Goal: Check status: Check status

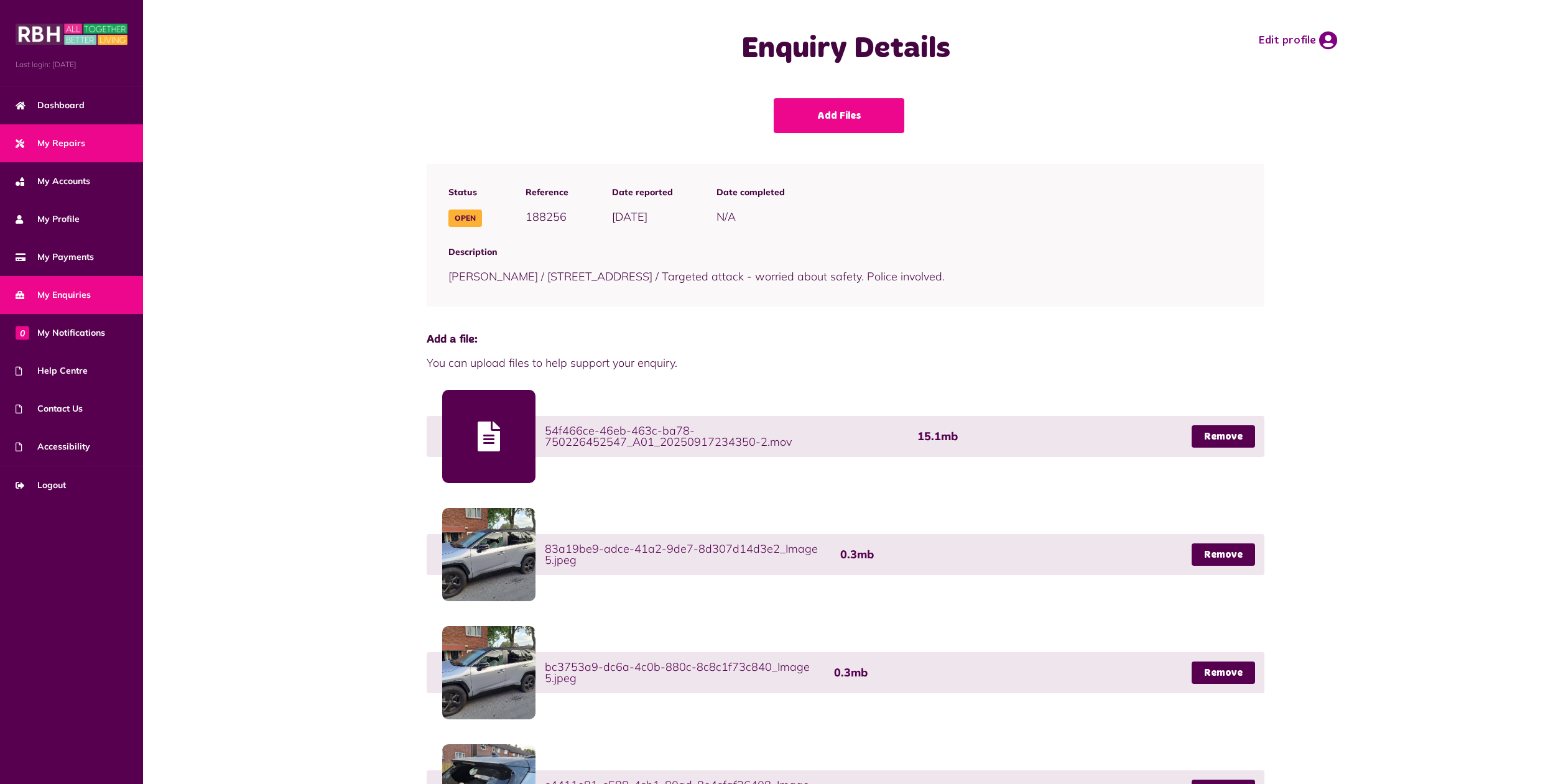
scroll to position [960, 0]
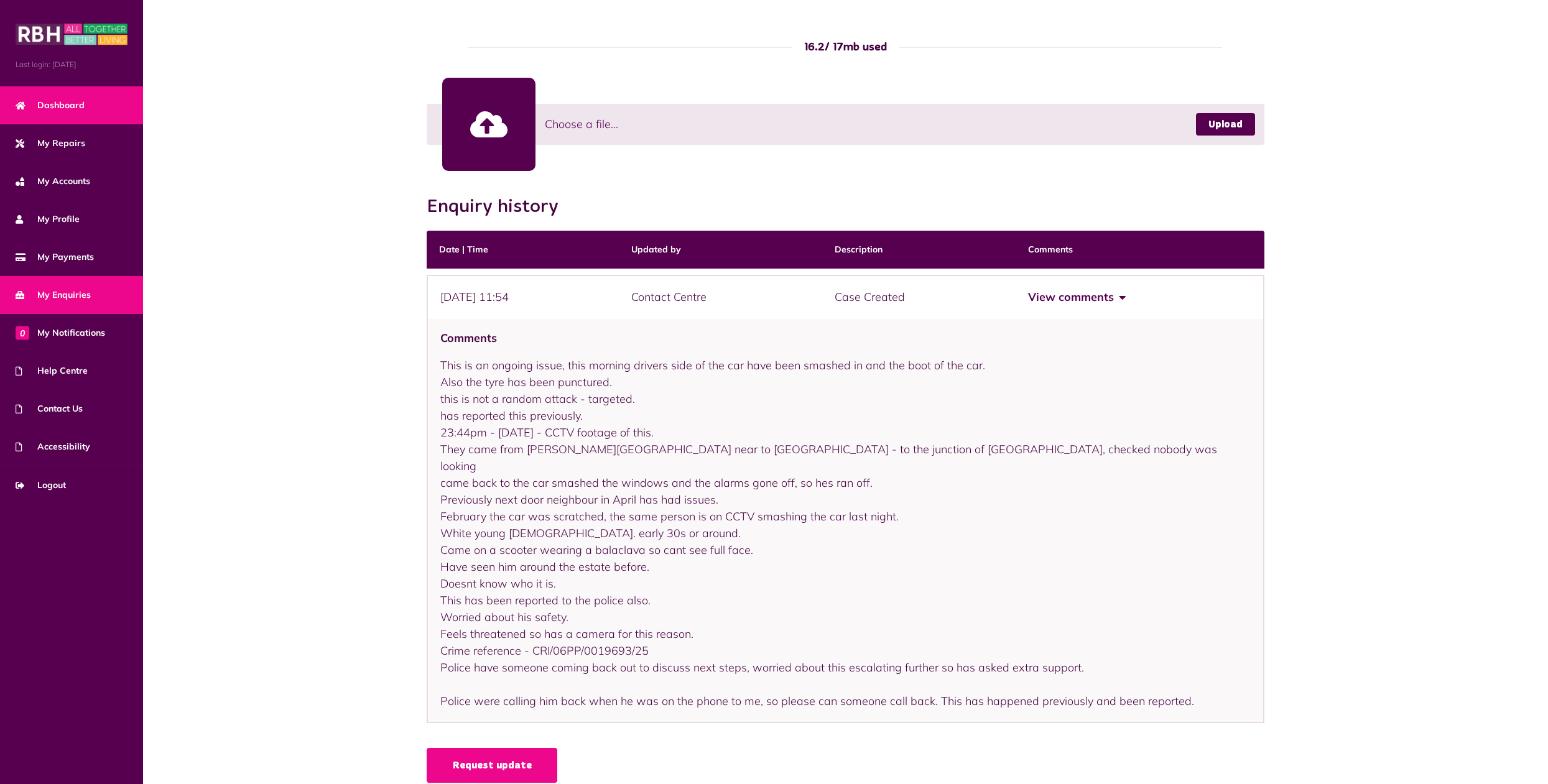
click at [56, 106] on span "Dashboard" at bounding box center [49, 106] width 69 height 13
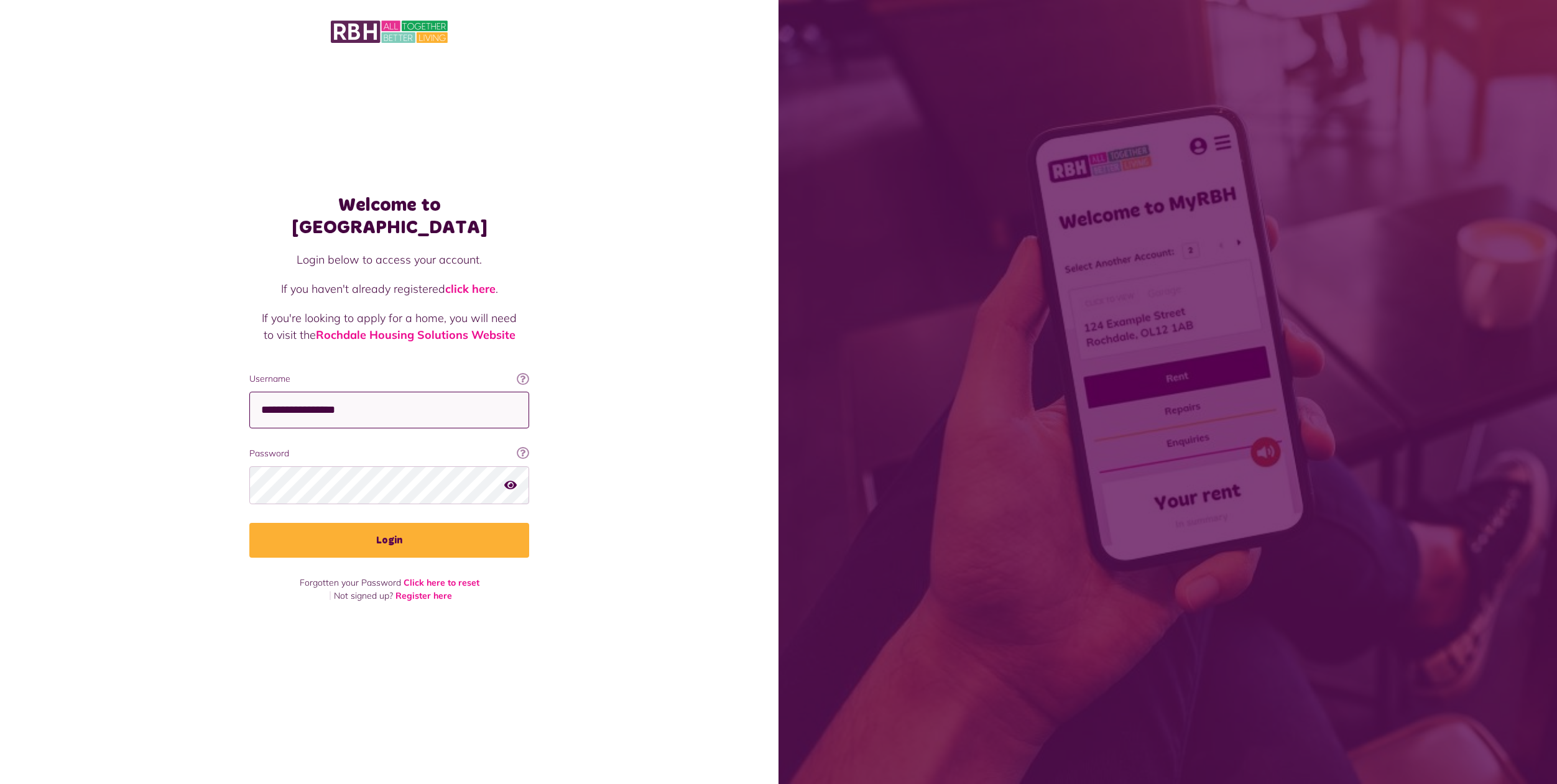
type input "**********"
click at [389, 530] on button "Login" at bounding box center [389, 539] width 280 height 35
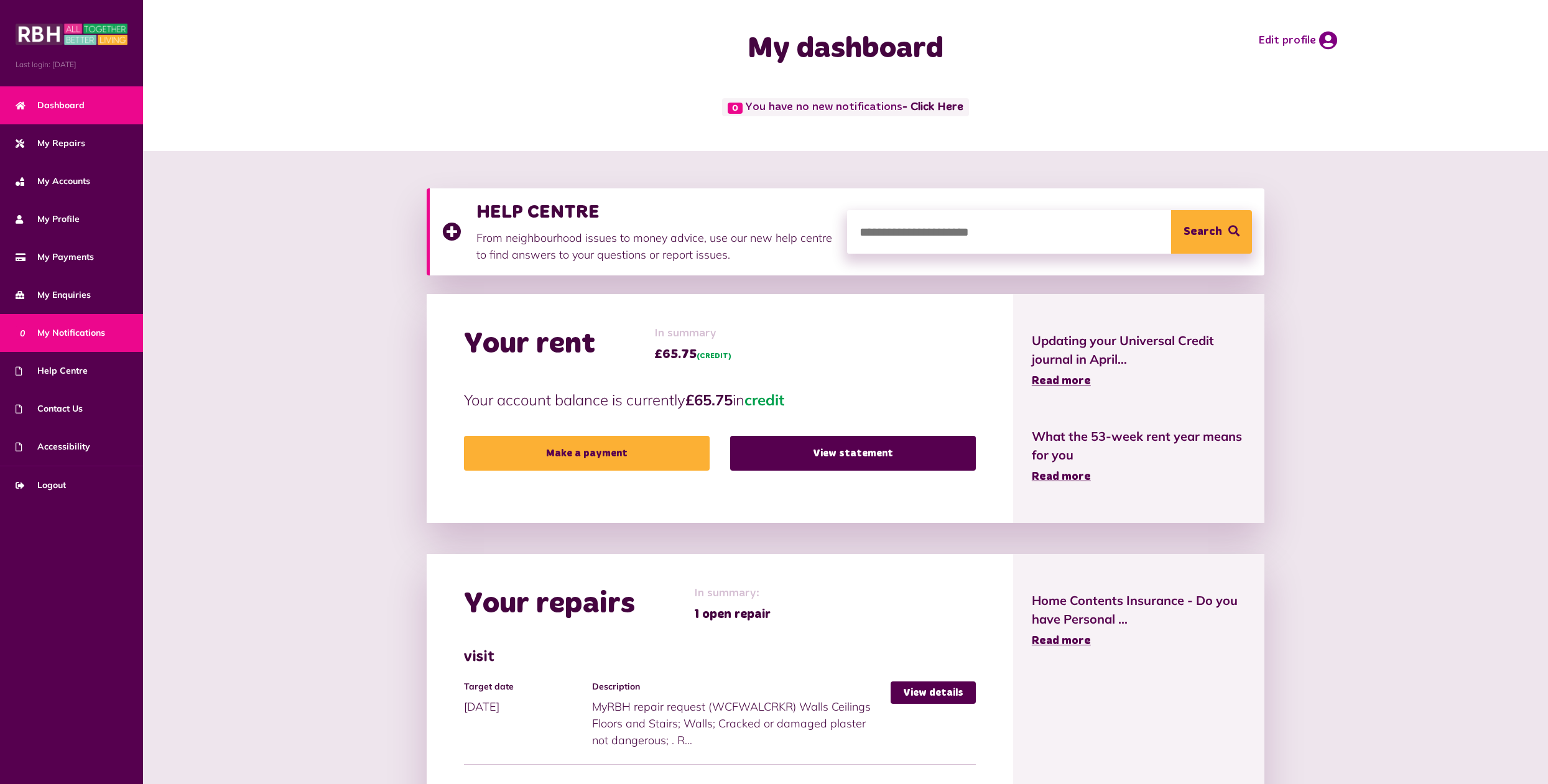
click at [74, 335] on span "0 My Notifications" at bounding box center [60, 333] width 90 height 13
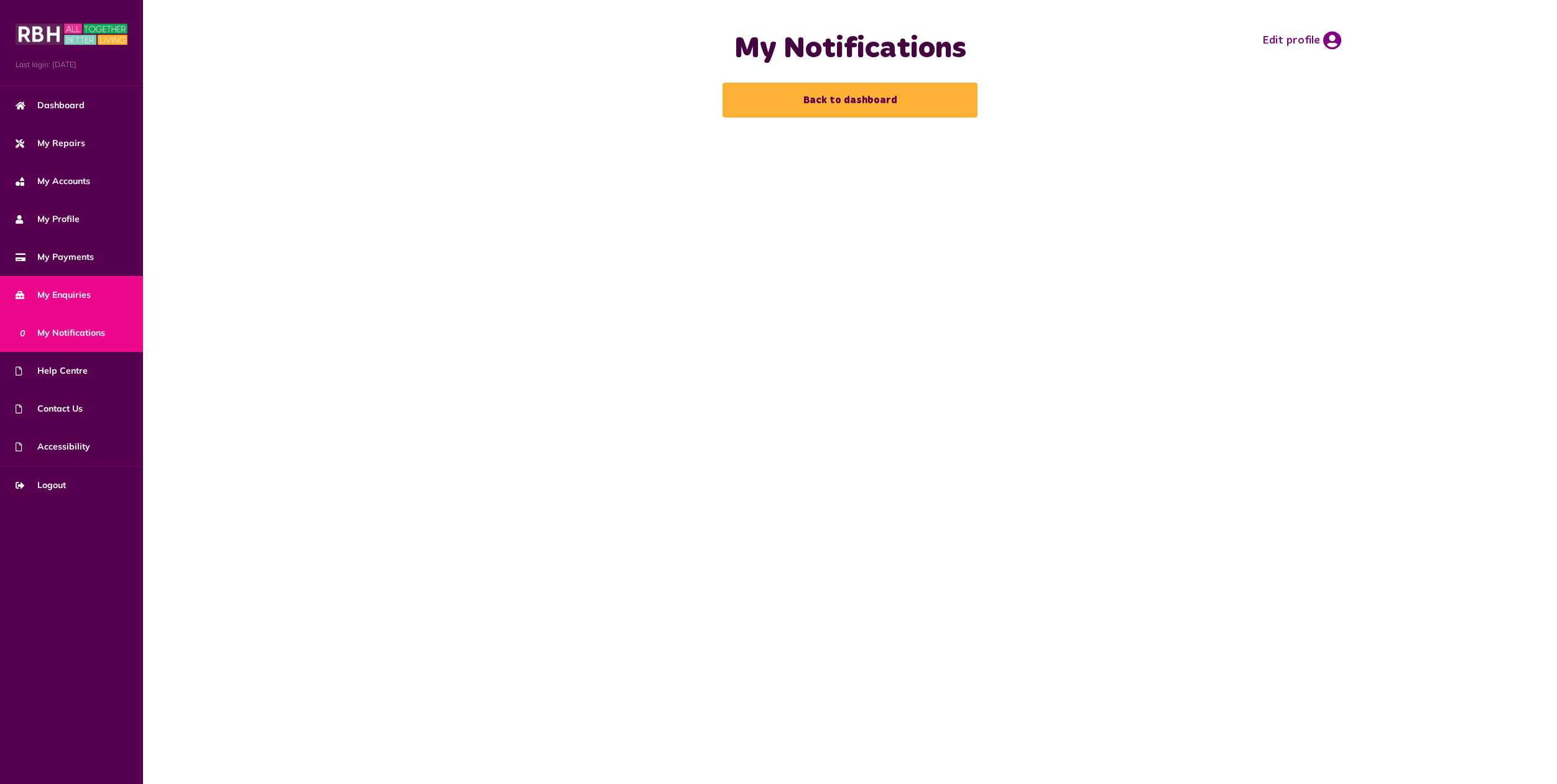
click at [53, 294] on span "My Enquiries" at bounding box center [53, 295] width 76 height 13
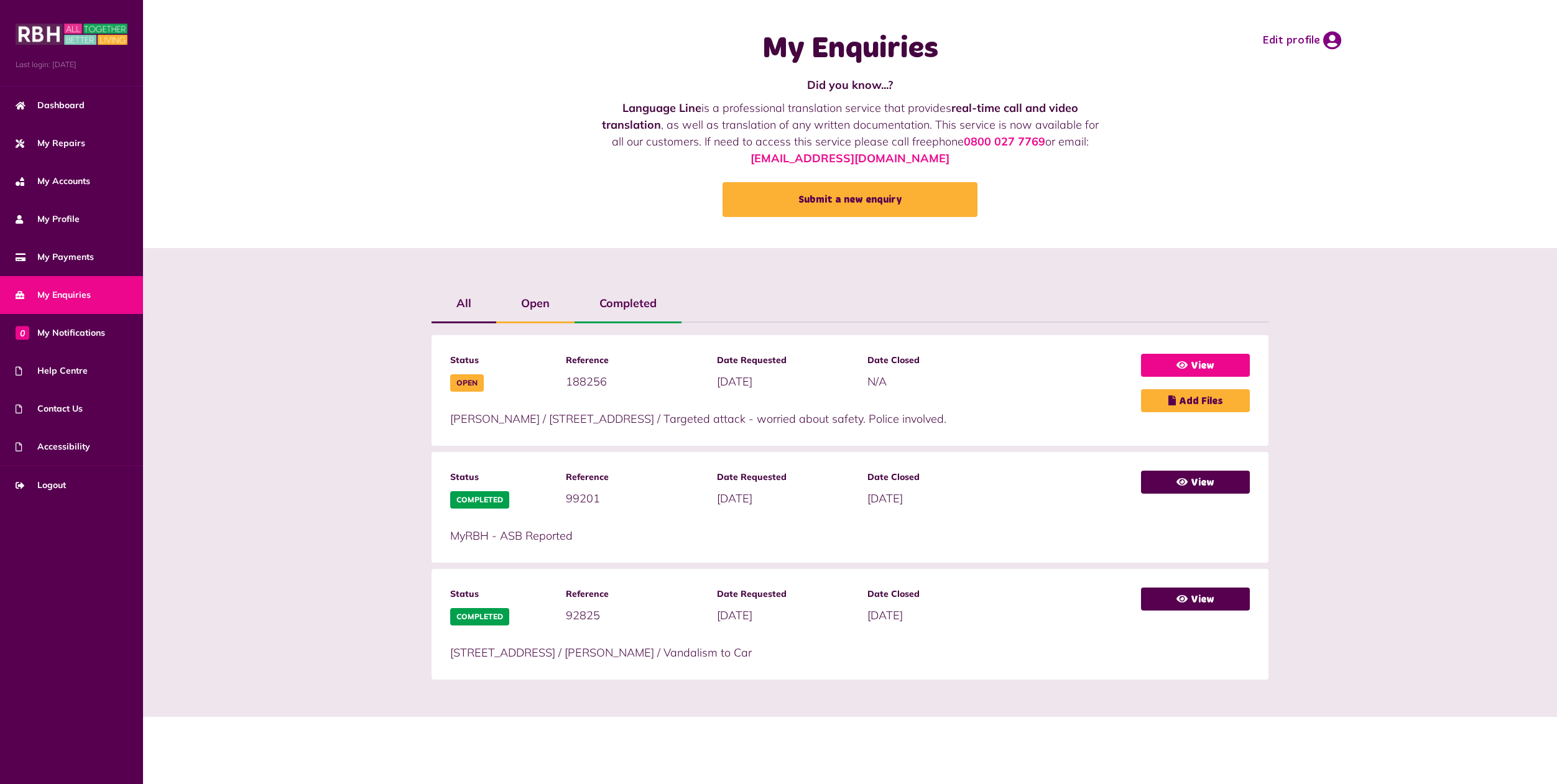
click at [1214, 364] on link "View" at bounding box center [1195, 365] width 109 height 23
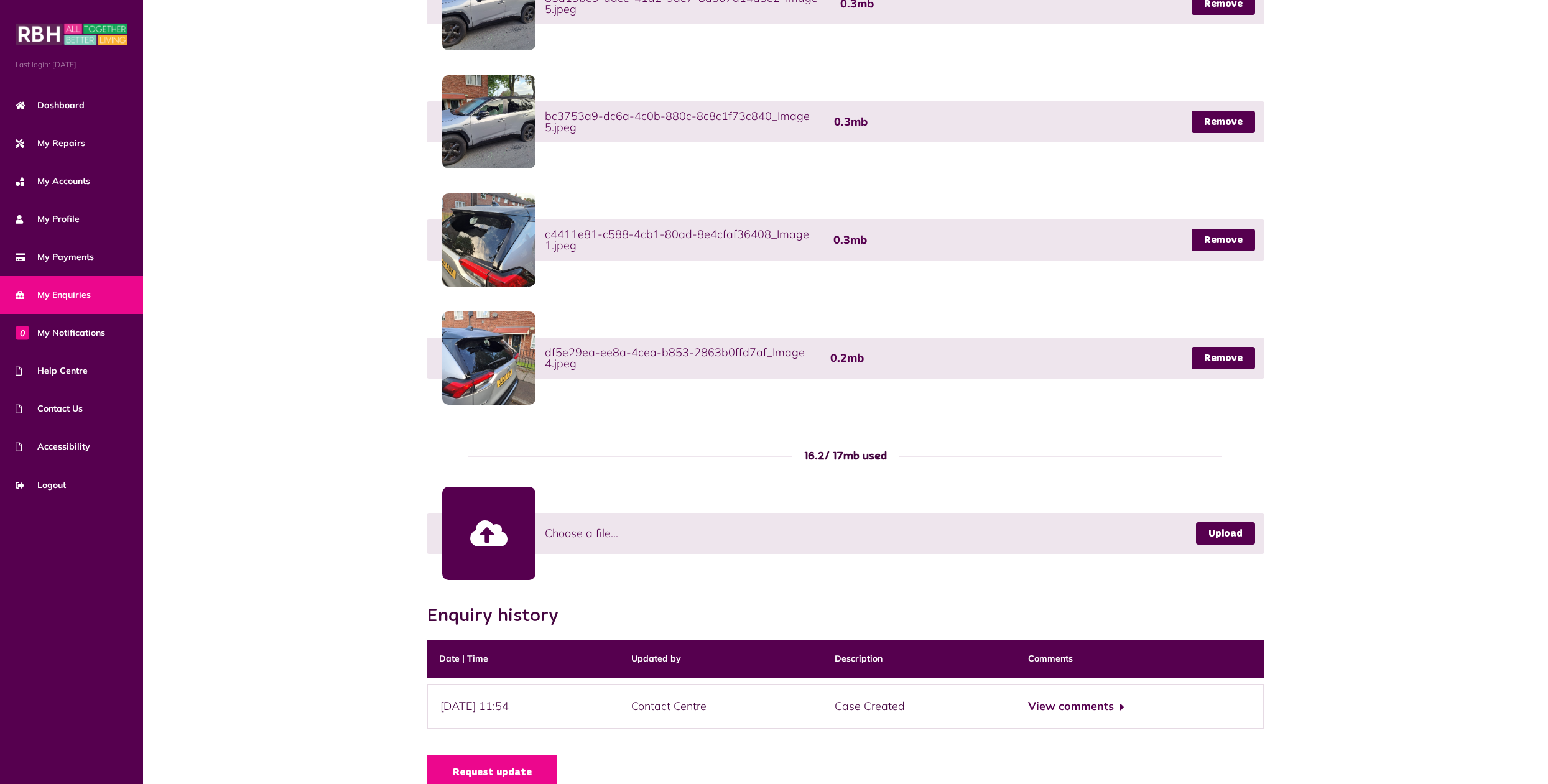
scroll to position [574, 0]
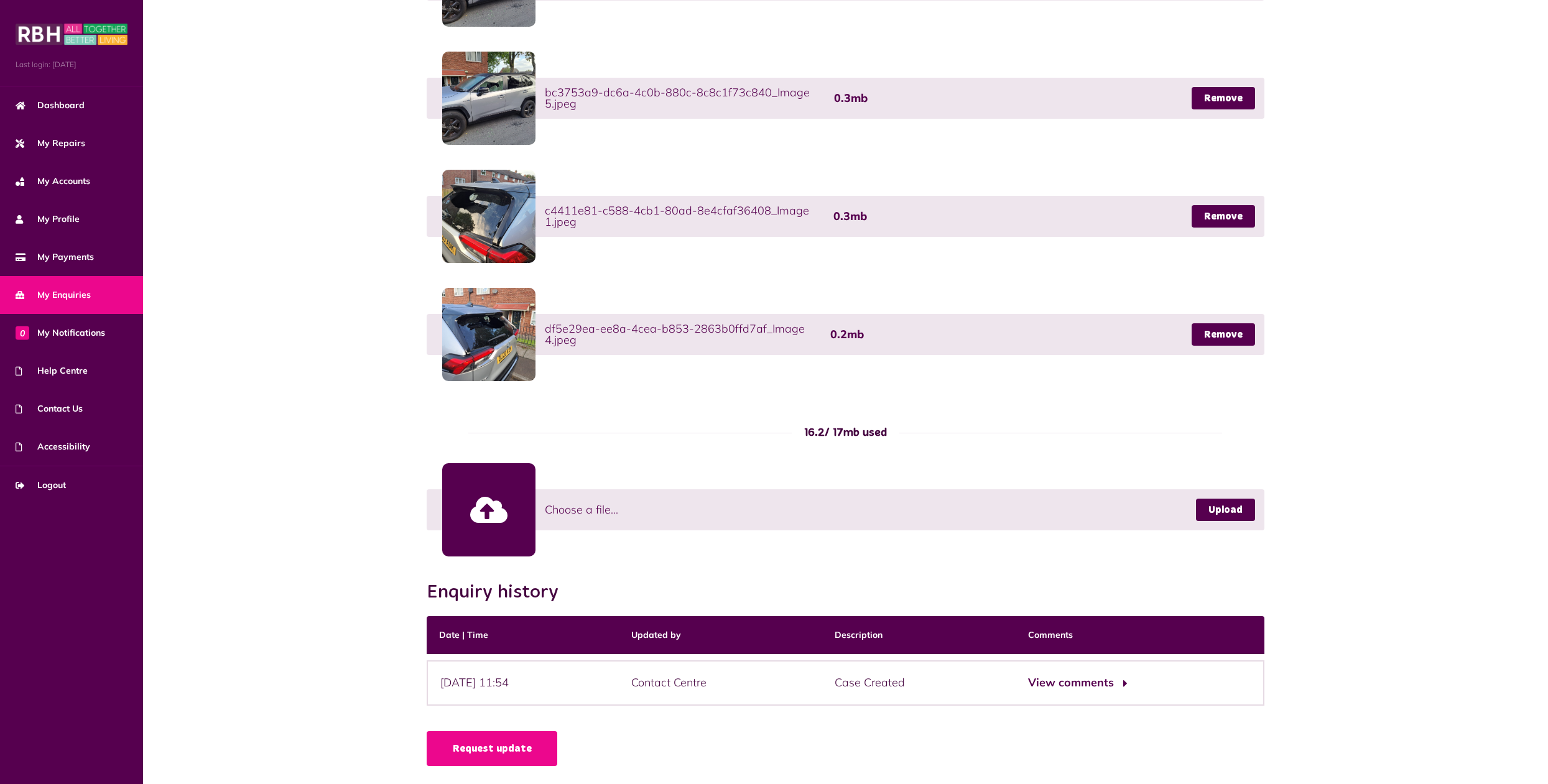
click at [1092, 682] on button "View comments" at bounding box center [1076, 682] width 96 height 18
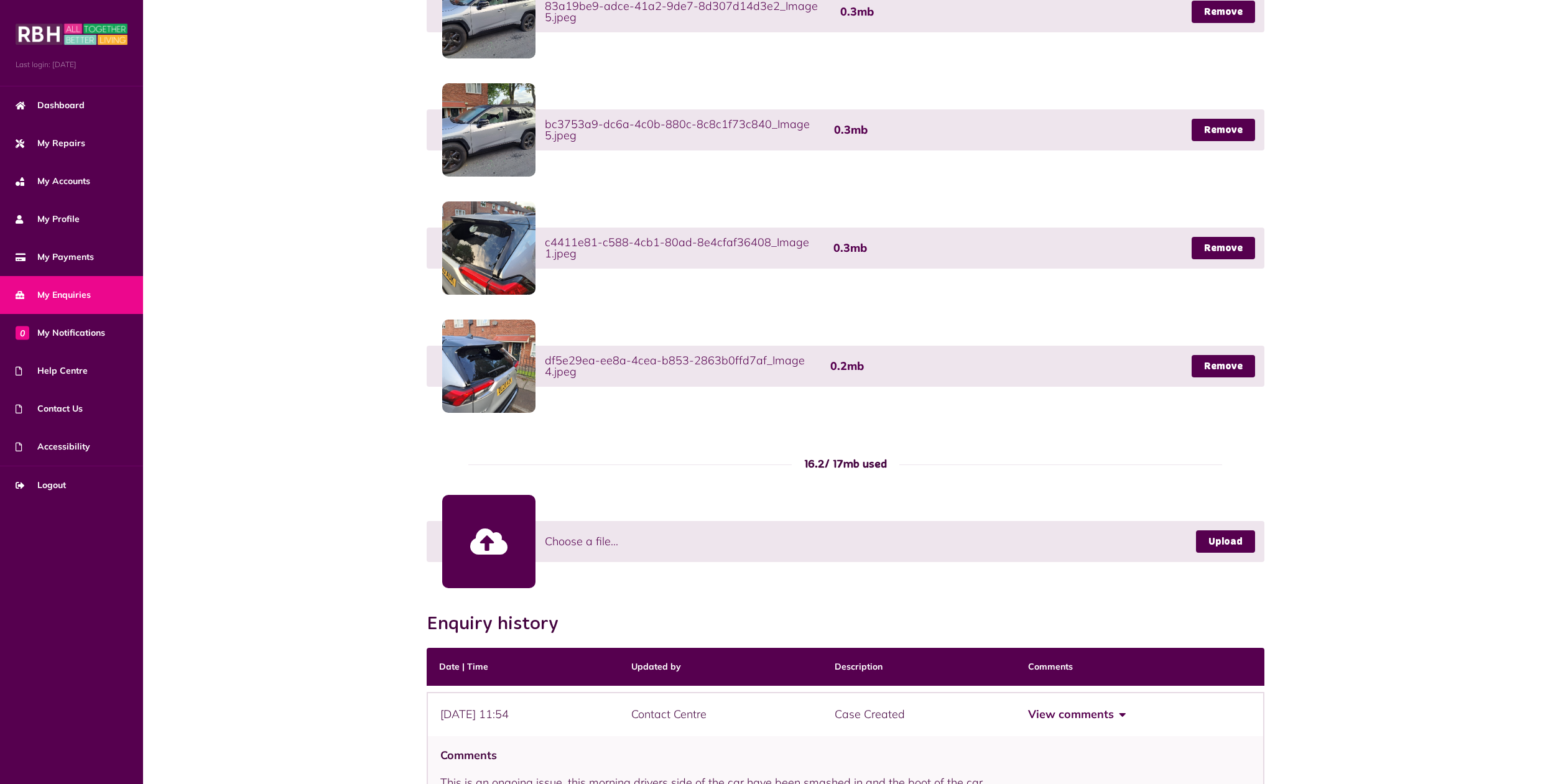
scroll to position [0, 0]
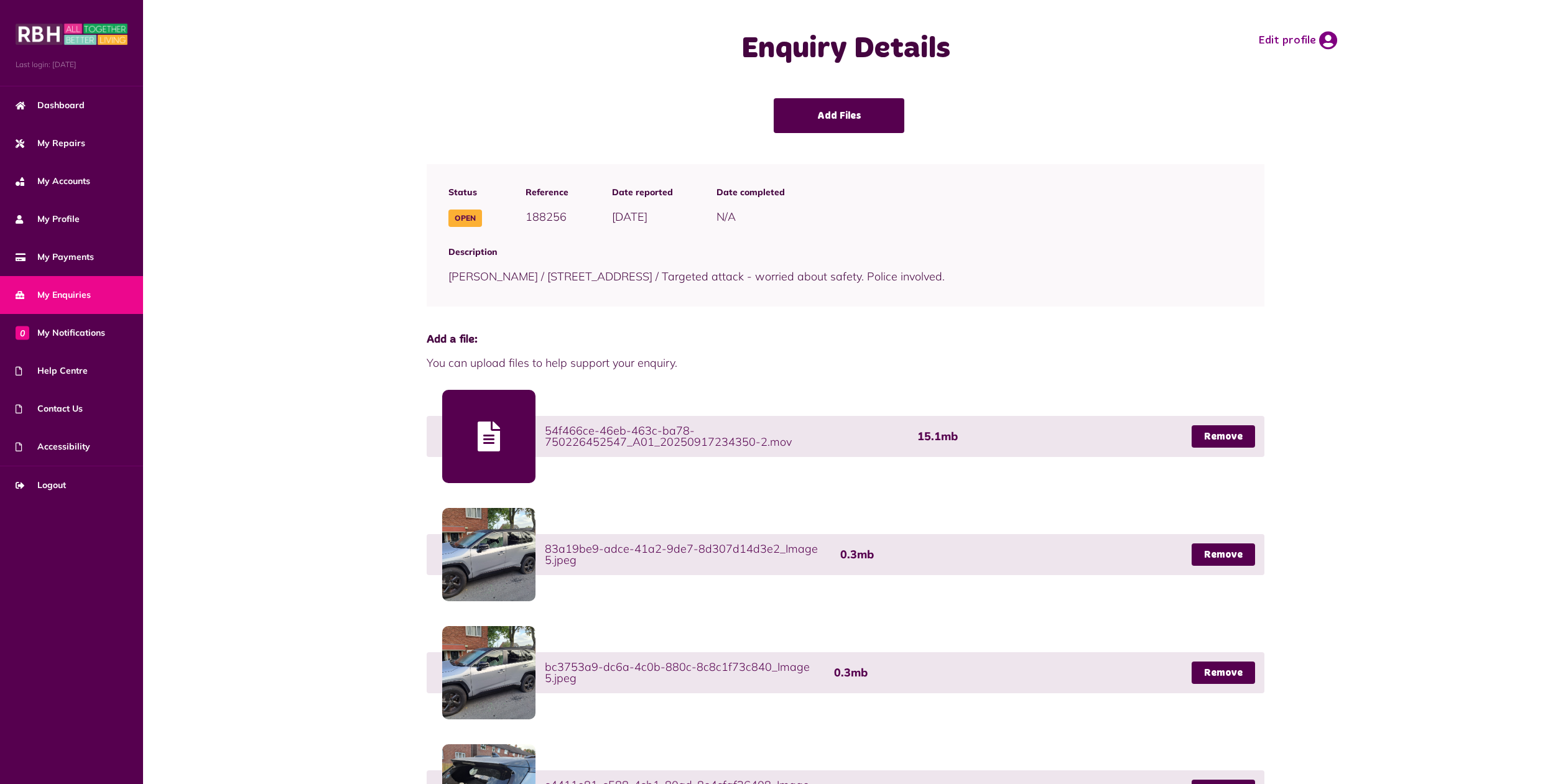
click at [839, 111] on link "Add Files" at bounding box center [839, 115] width 130 height 35
click at [57, 409] on span "Contact Us" at bounding box center [48, 409] width 67 height 13
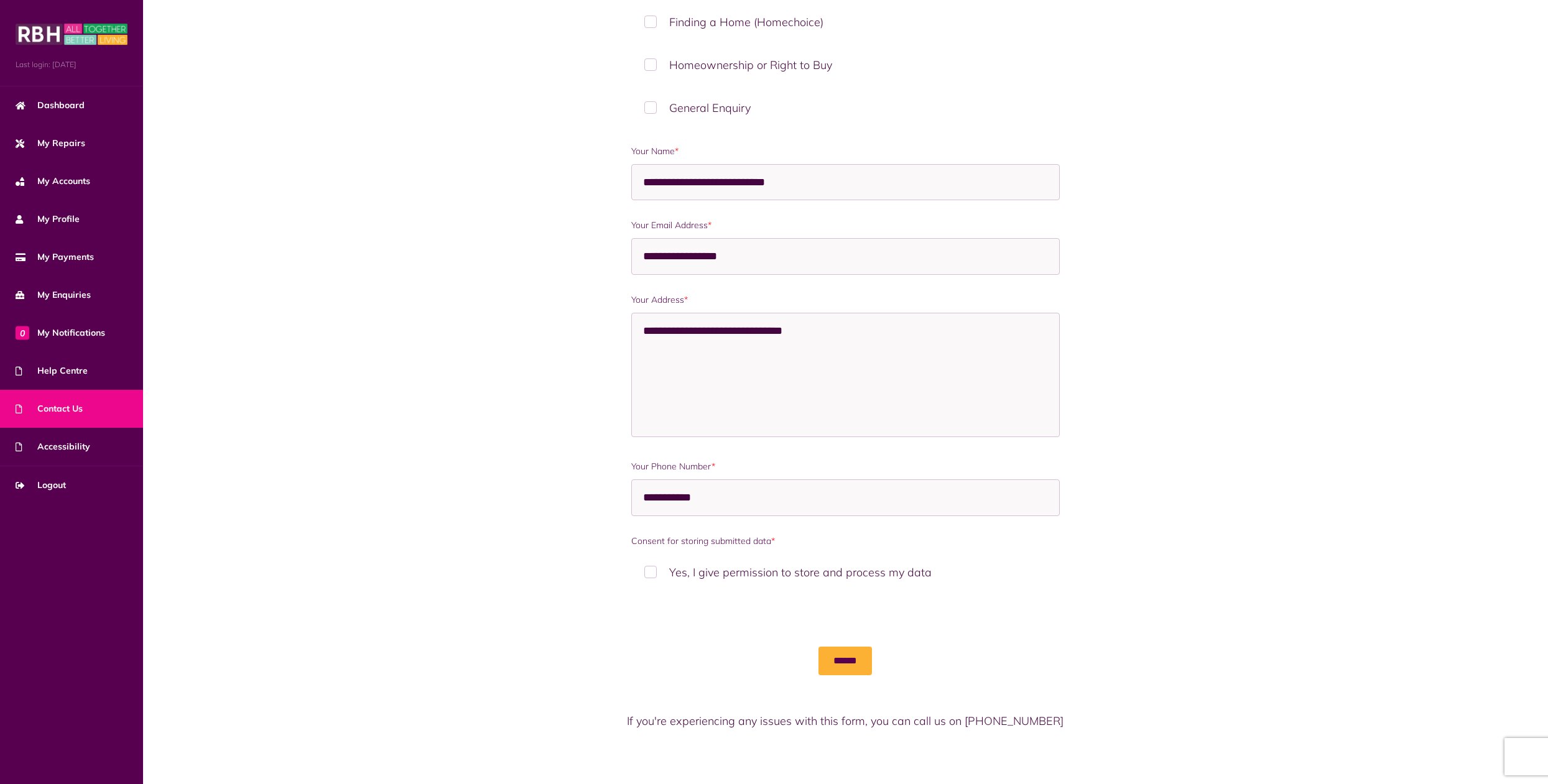
scroll to position [432, 0]
click at [59, 409] on span "Contact Us" at bounding box center [48, 409] width 67 height 13
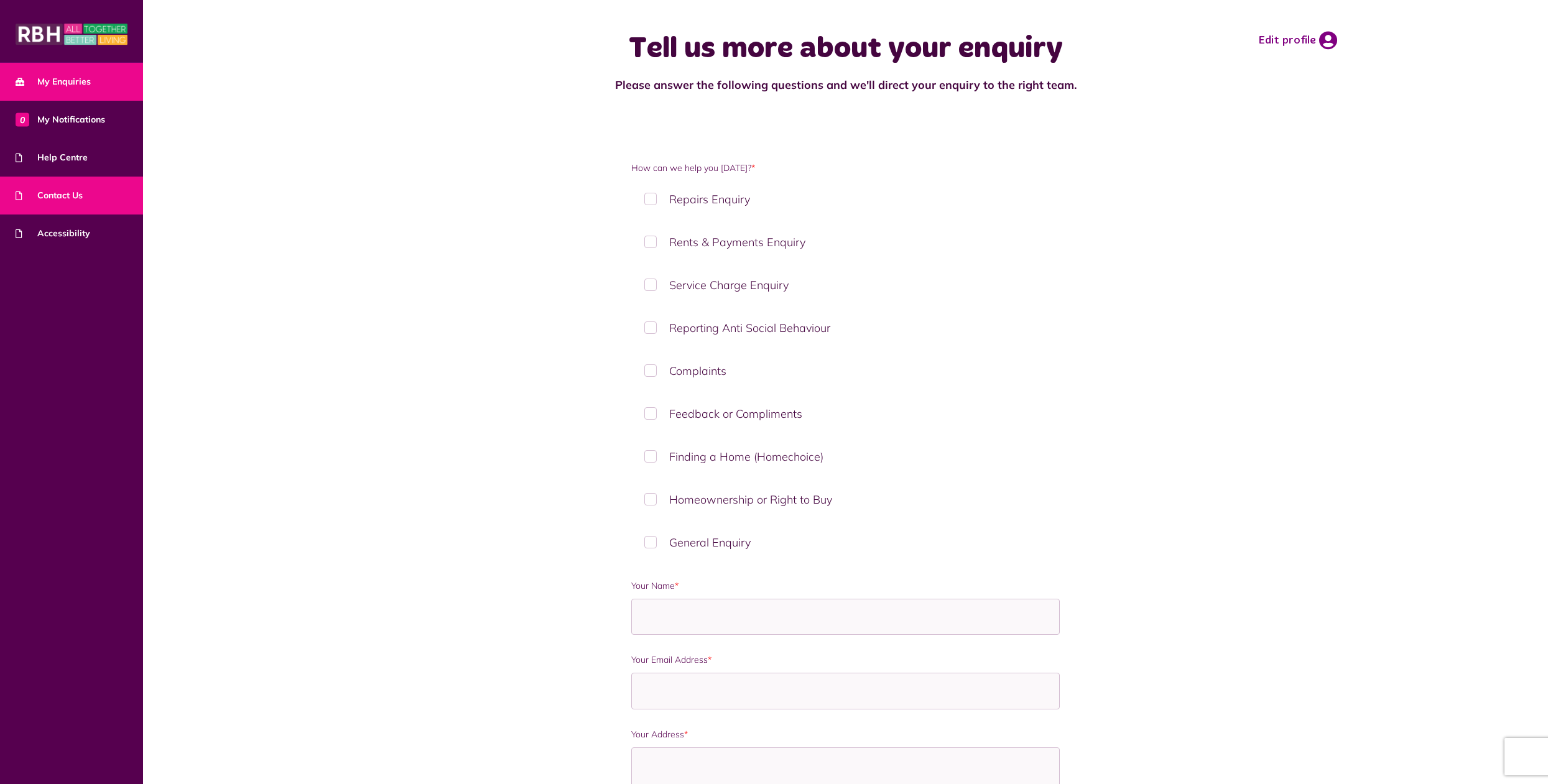
click at [77, 85] on span "My Enquiries" at bounding box center [53, 82] width 76 height 13
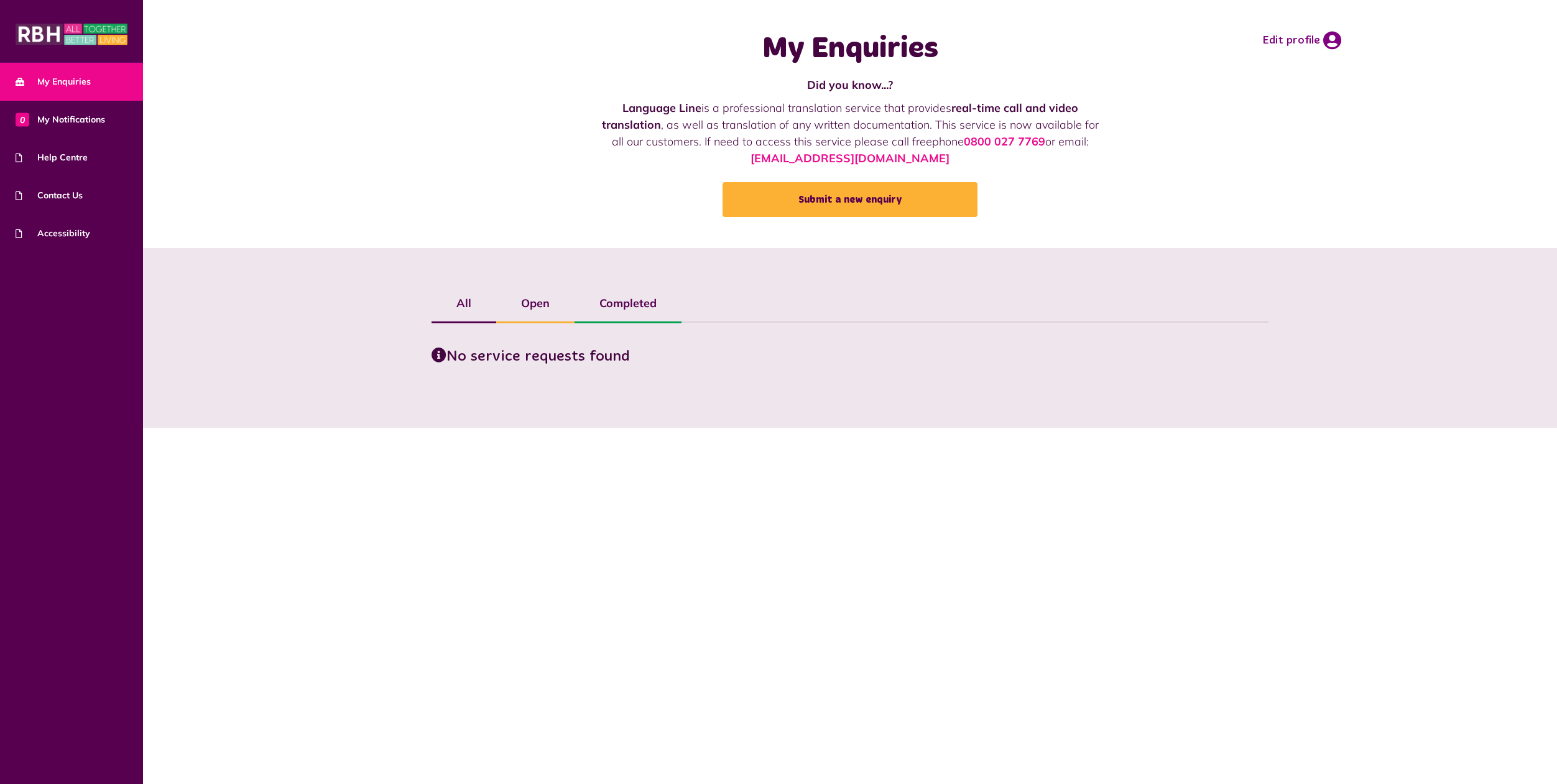
click at [23, 28] on img at bounding box center [71, 34] width 111 height 25
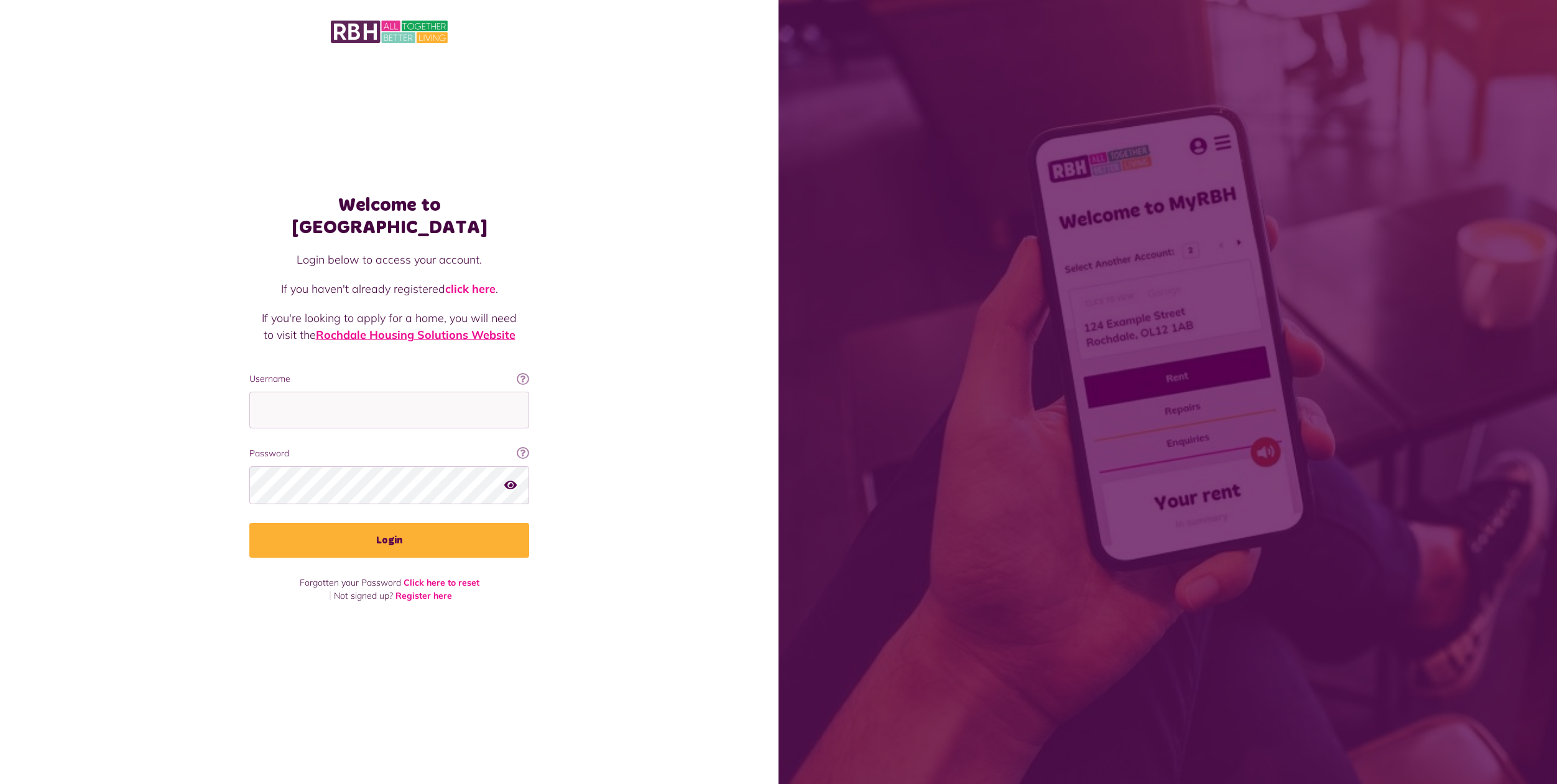
click at [410, 328] on link "Rochdale Housing Solutions Website" at bounding box center [415, 334] width 199 height 14
click at [385, 31] on img at bounding box center [389, 32] width 117 height 26
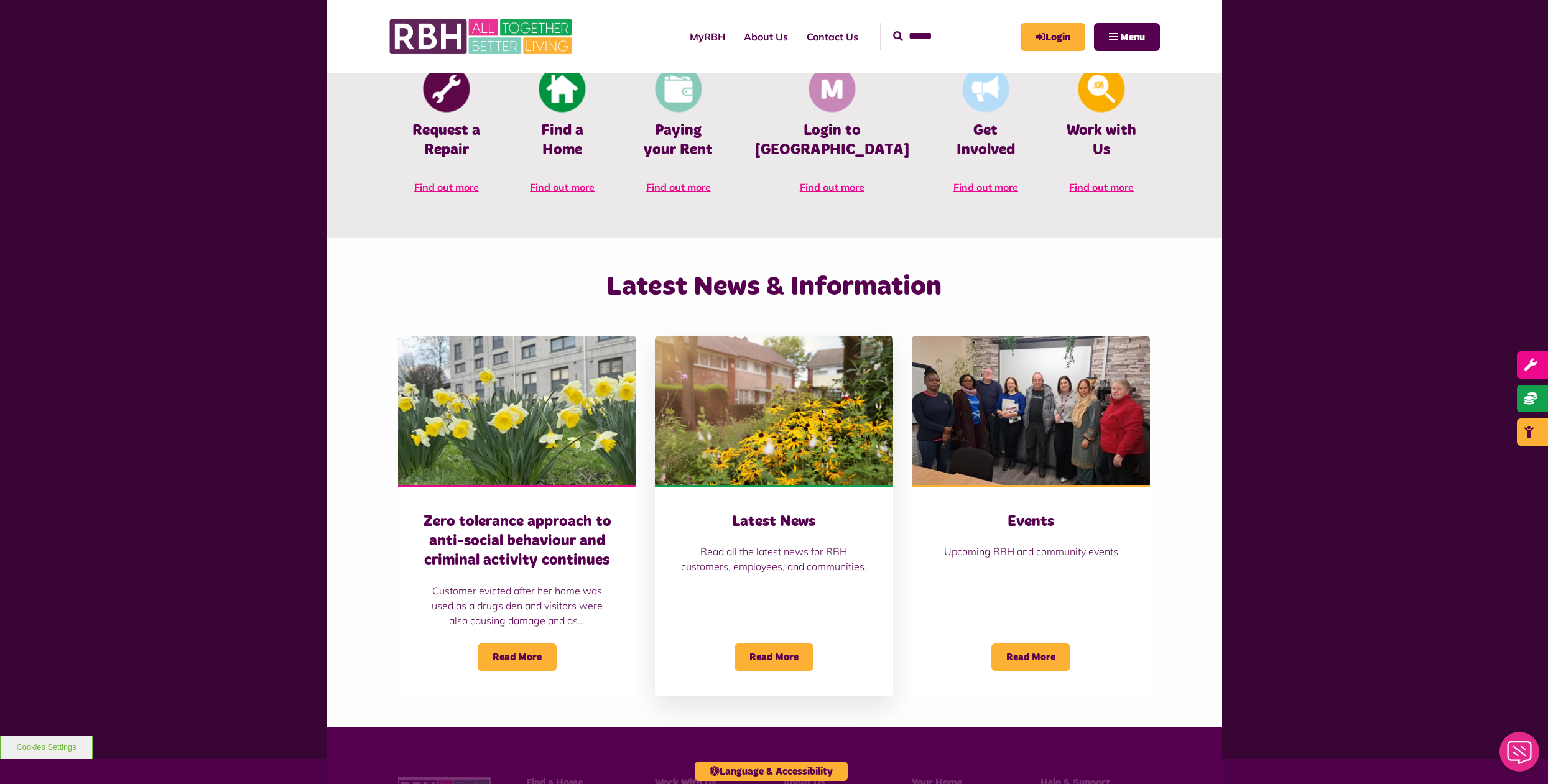
scroll to position [910, 0]
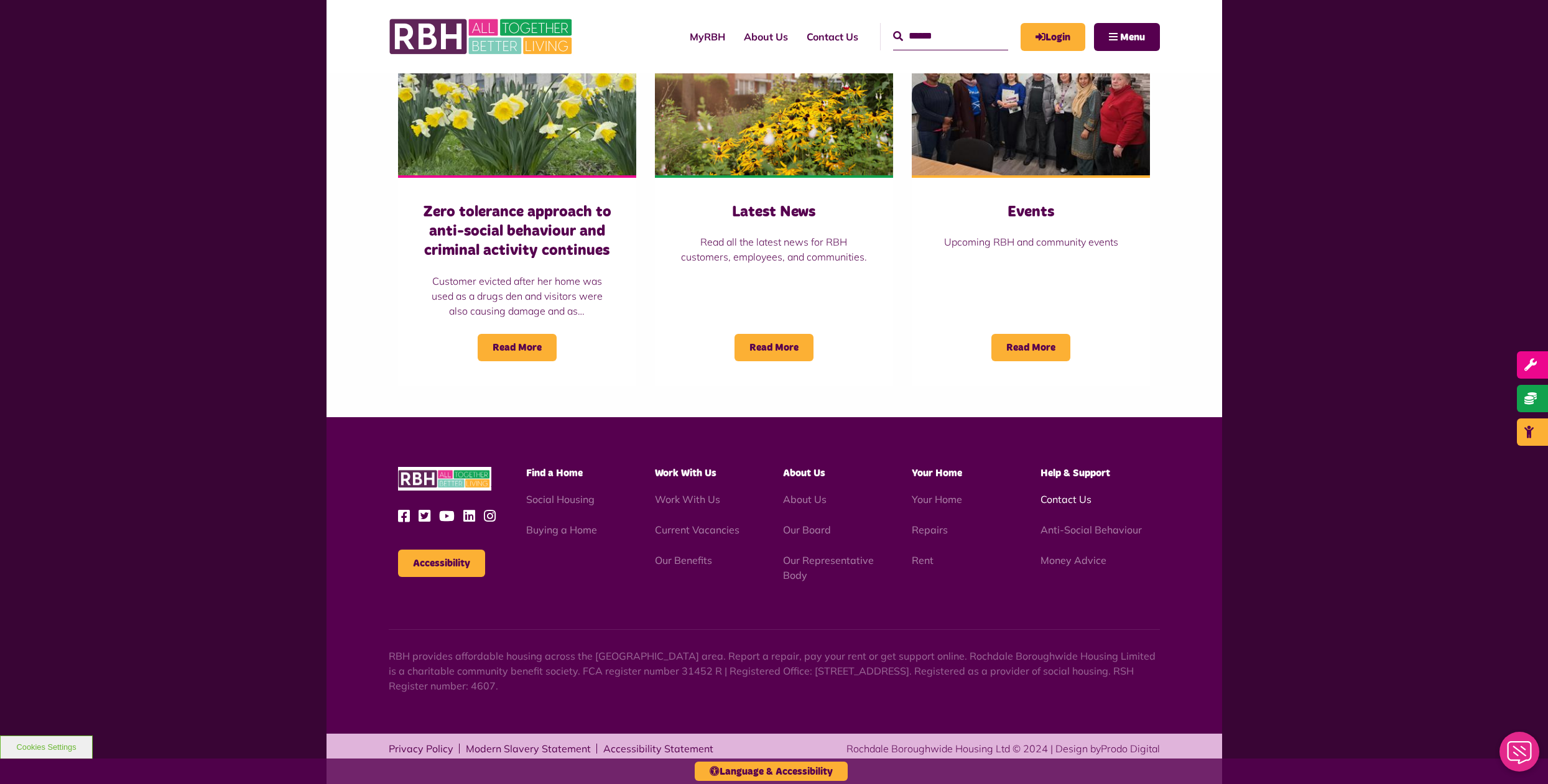
click at [1069, 495] on link "Contact Us" at bounding box center [1066, 499] width 51 height 12
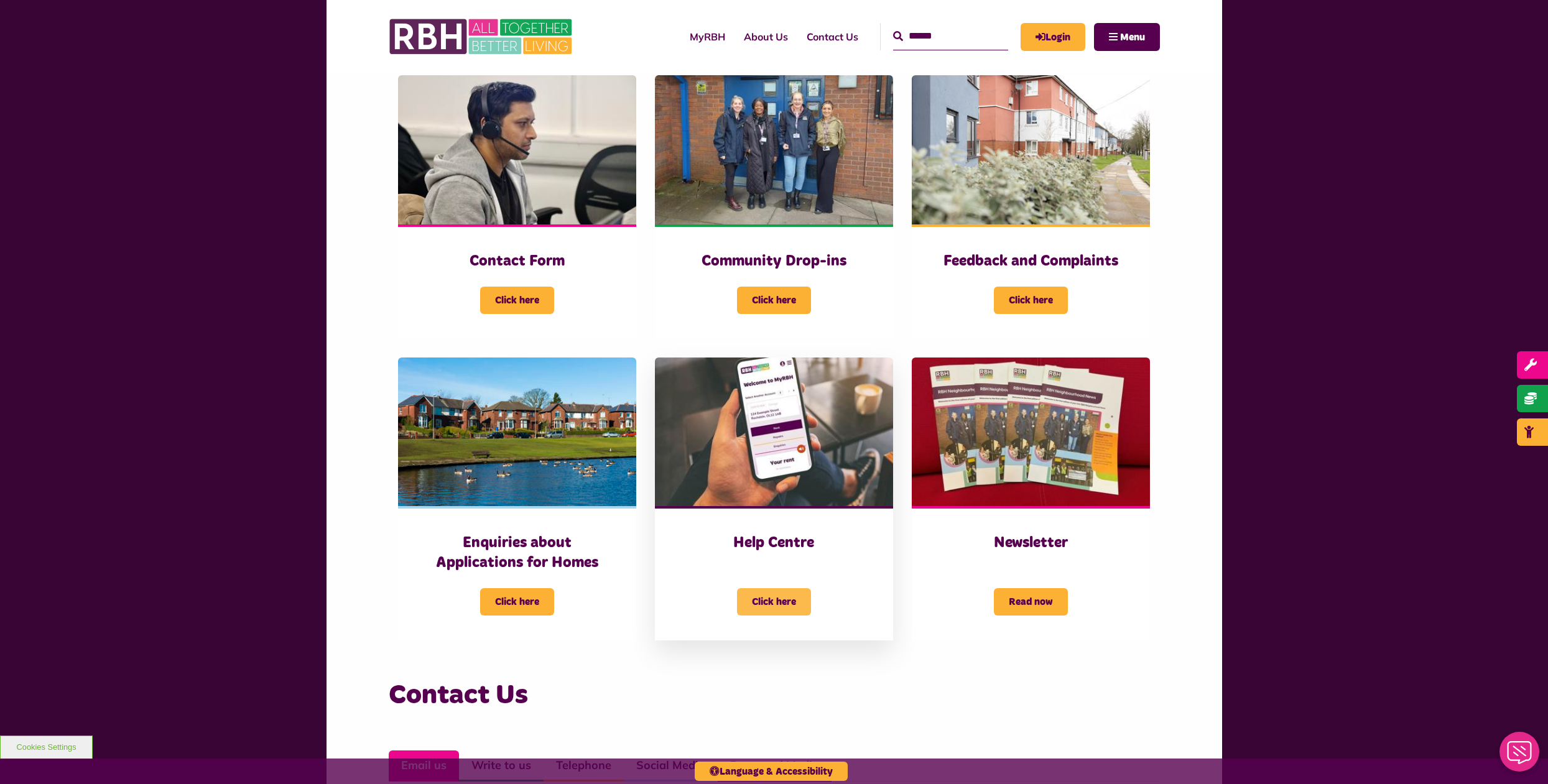
scroll to position [541, 0]
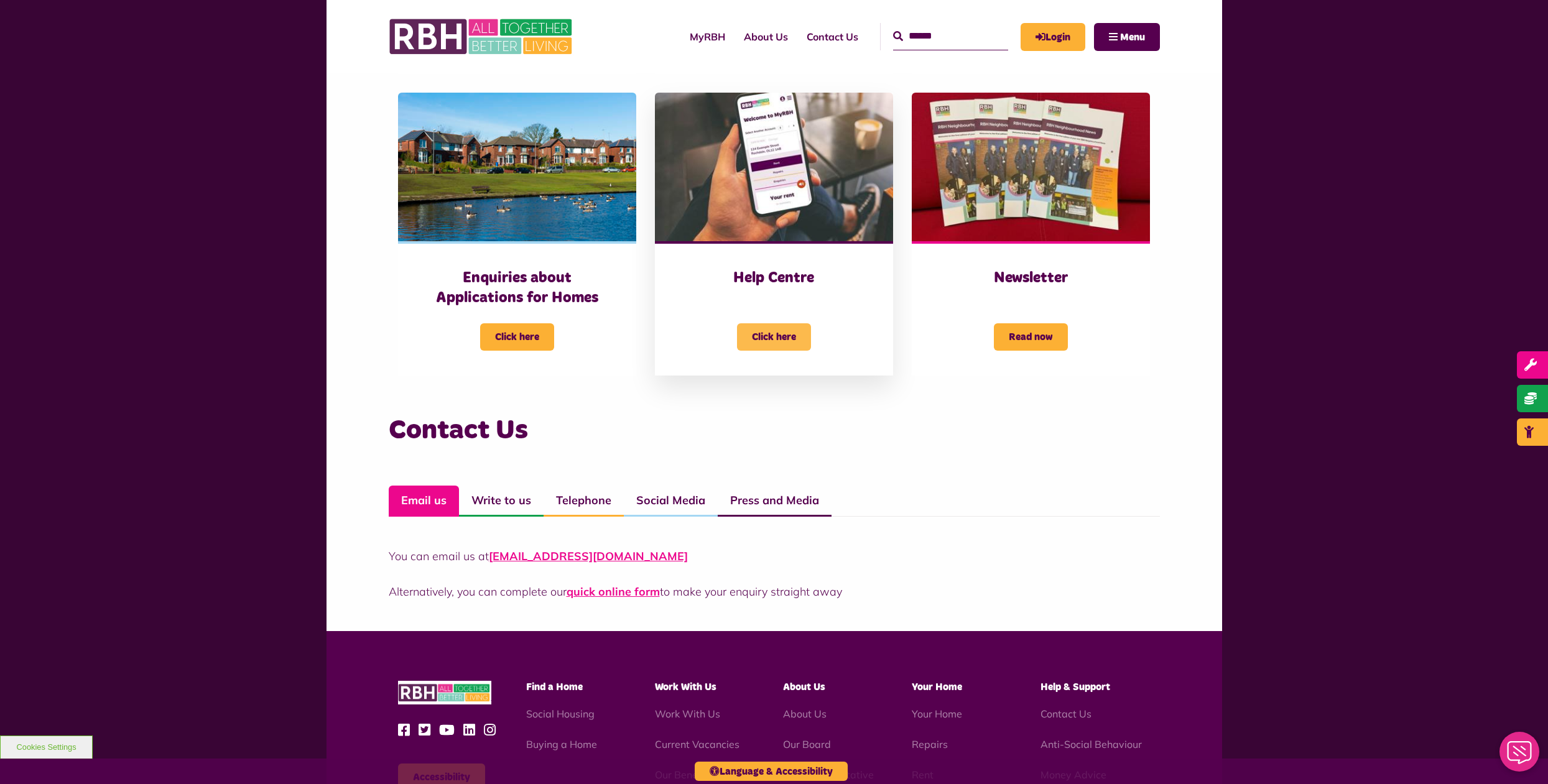
click at [781, 335] on span "Click here" at bounding box center [774, 336] width 74 height 27
click at [783, 330] on span "Click here" at bounding box center [774, 336] width 74 height 27
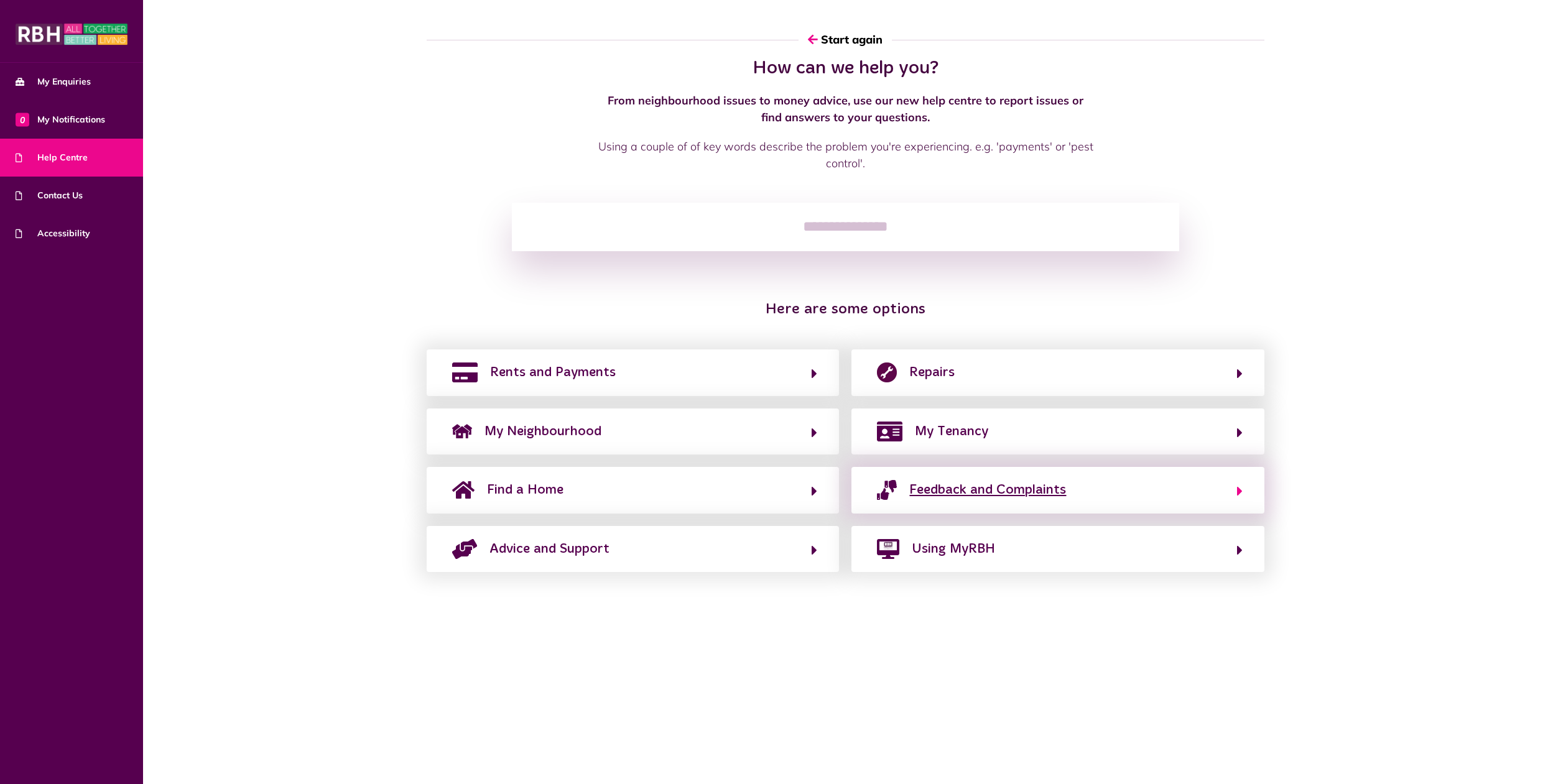
click at [965, 488] on span "Feedback and Complaints" at bounding box center [988, 489] width 157 height 20
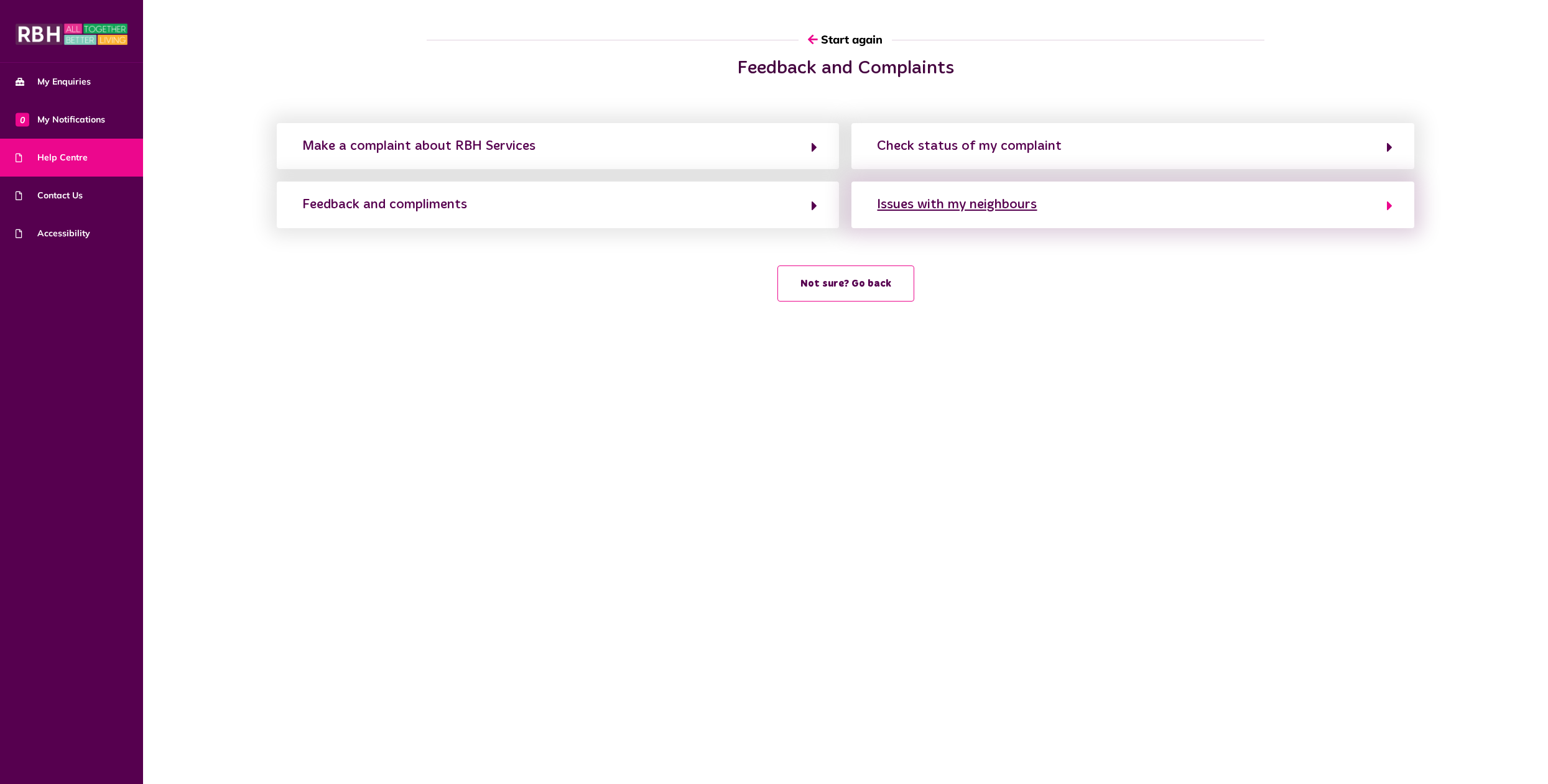
click at [973, 211] on div "Issues with my neighbours" at bounding box center [956, 204] width 160 height 20
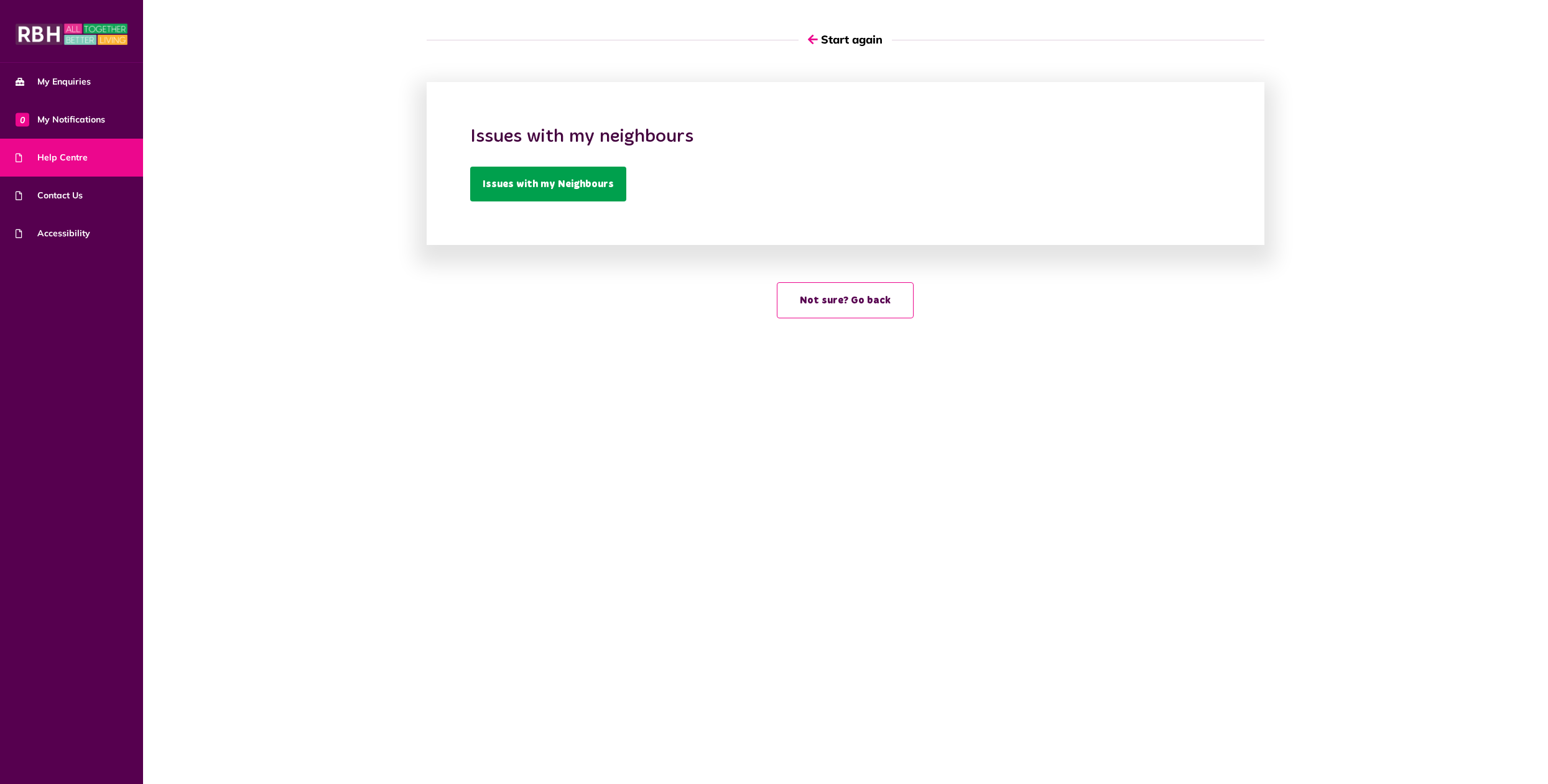
click at [521, 179] on link "Issues with my Neighbours" at bounding box center [548, 183] width 156 height 35
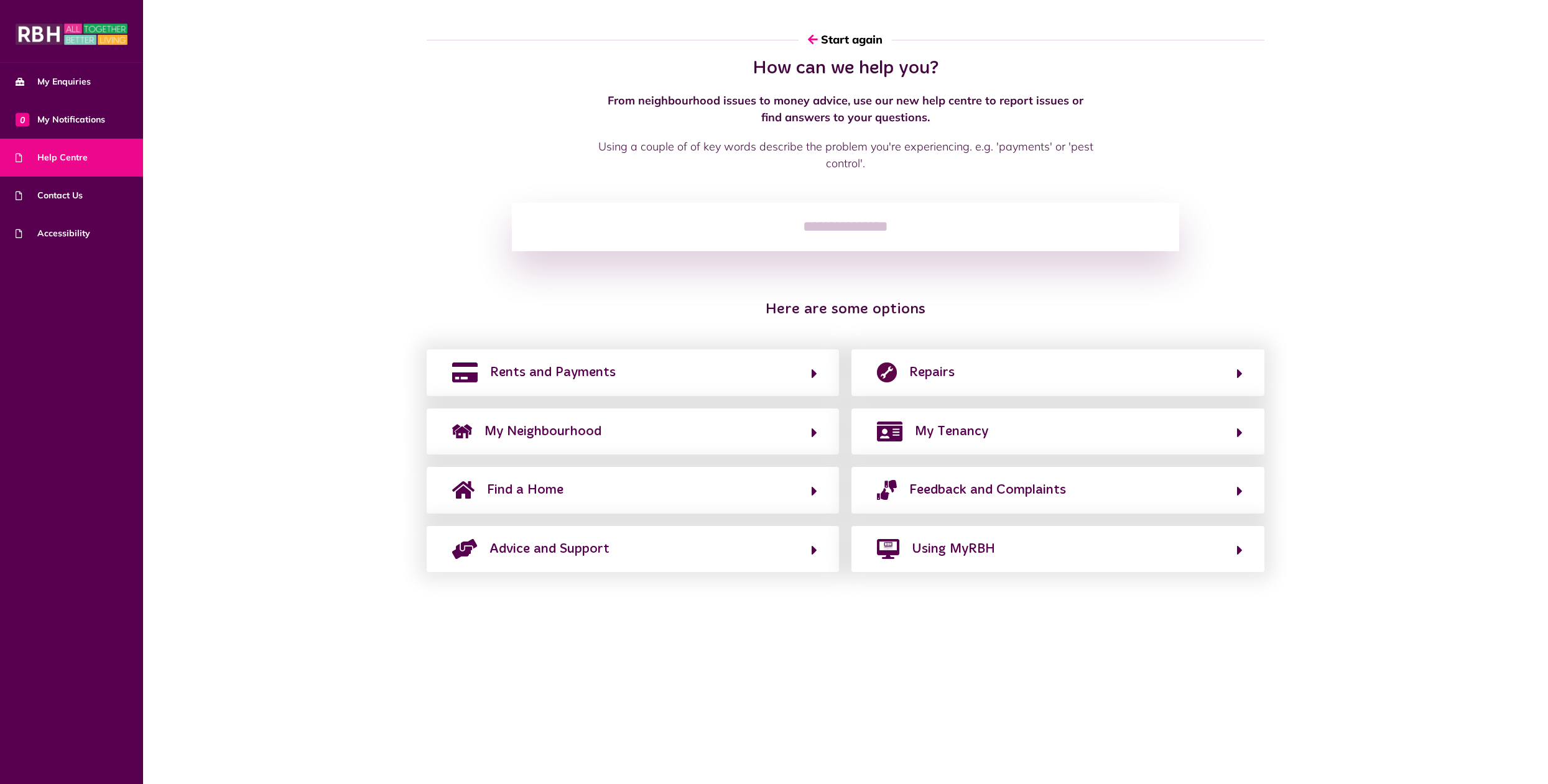
click at [803, 222] on input "search" at bounding box center [846, 227] width 667 height 48
click at [1234, 491] on button "Feedback and Complaints" at bounding box center [1058, 489] width 369 height 21
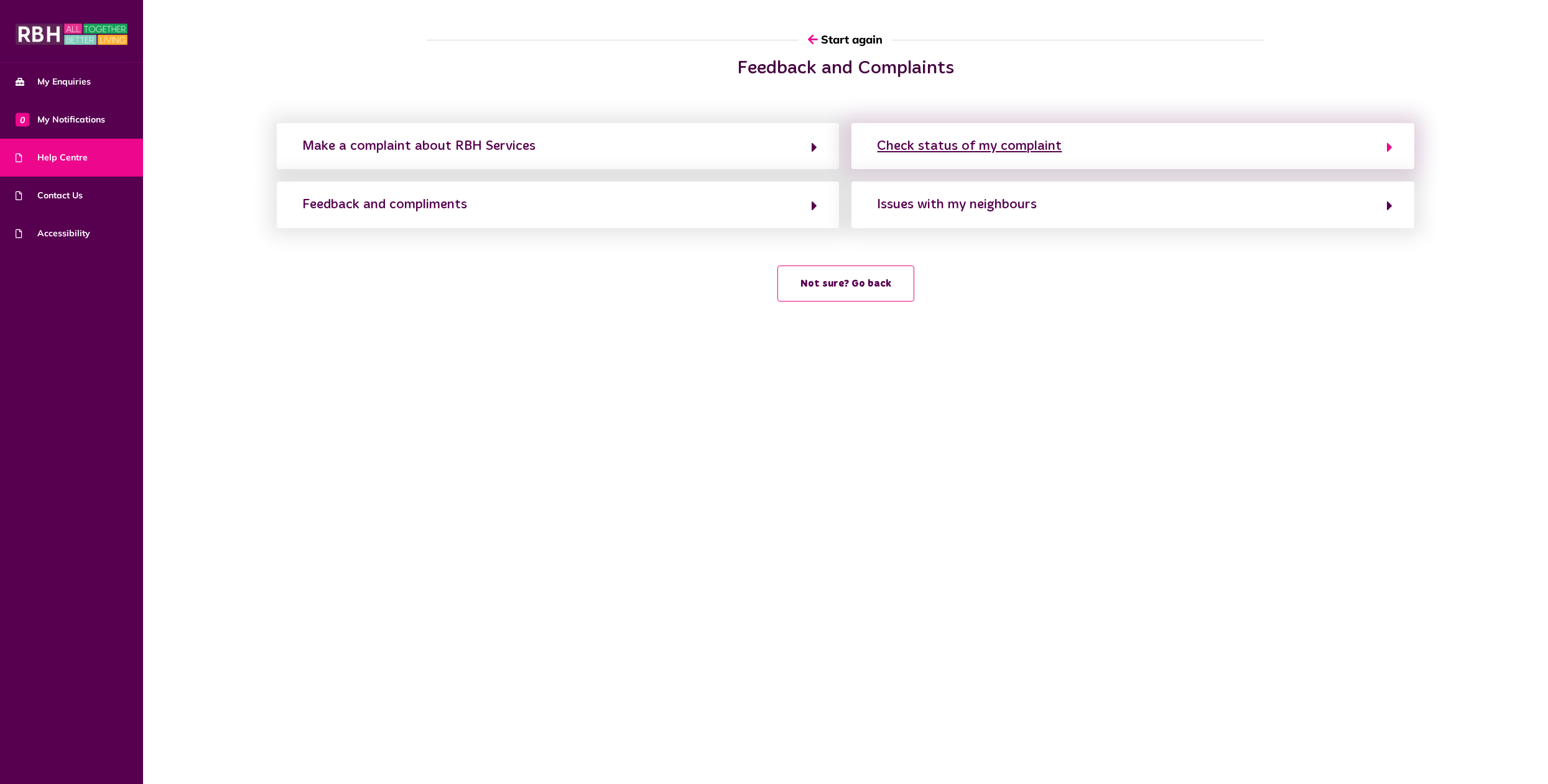
click at [944, 148] on div "Check status of my complaint" at bounding box center [969, 145] width 184 height 20
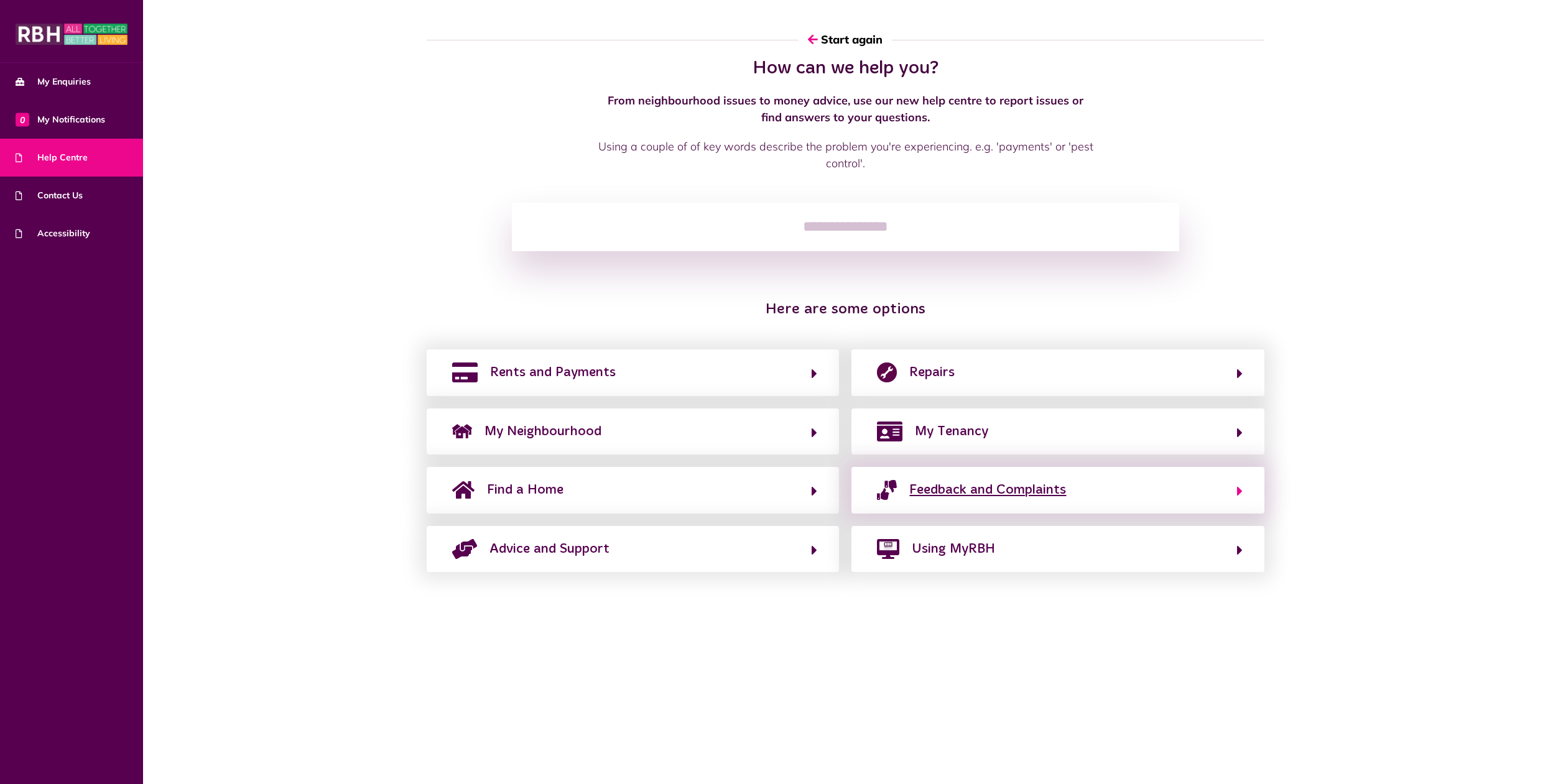
click at [1002, 490] on span "Feedback and Complaints" at bounding box center [988, 489] width 157 height 20
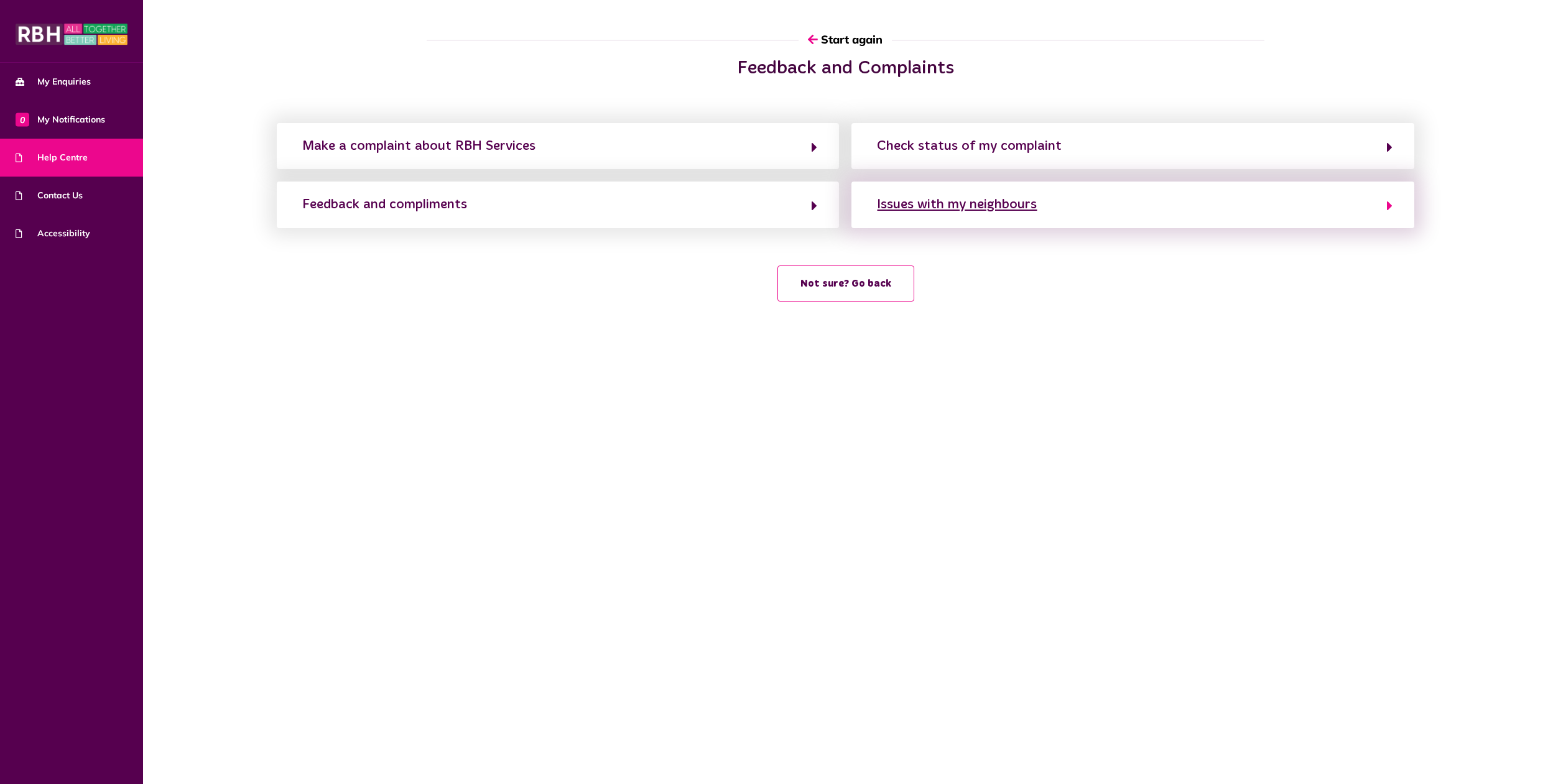
click at [946, 205] on div "Issues with my neighbours" at bounding box center [956, 204] width 160 height 20
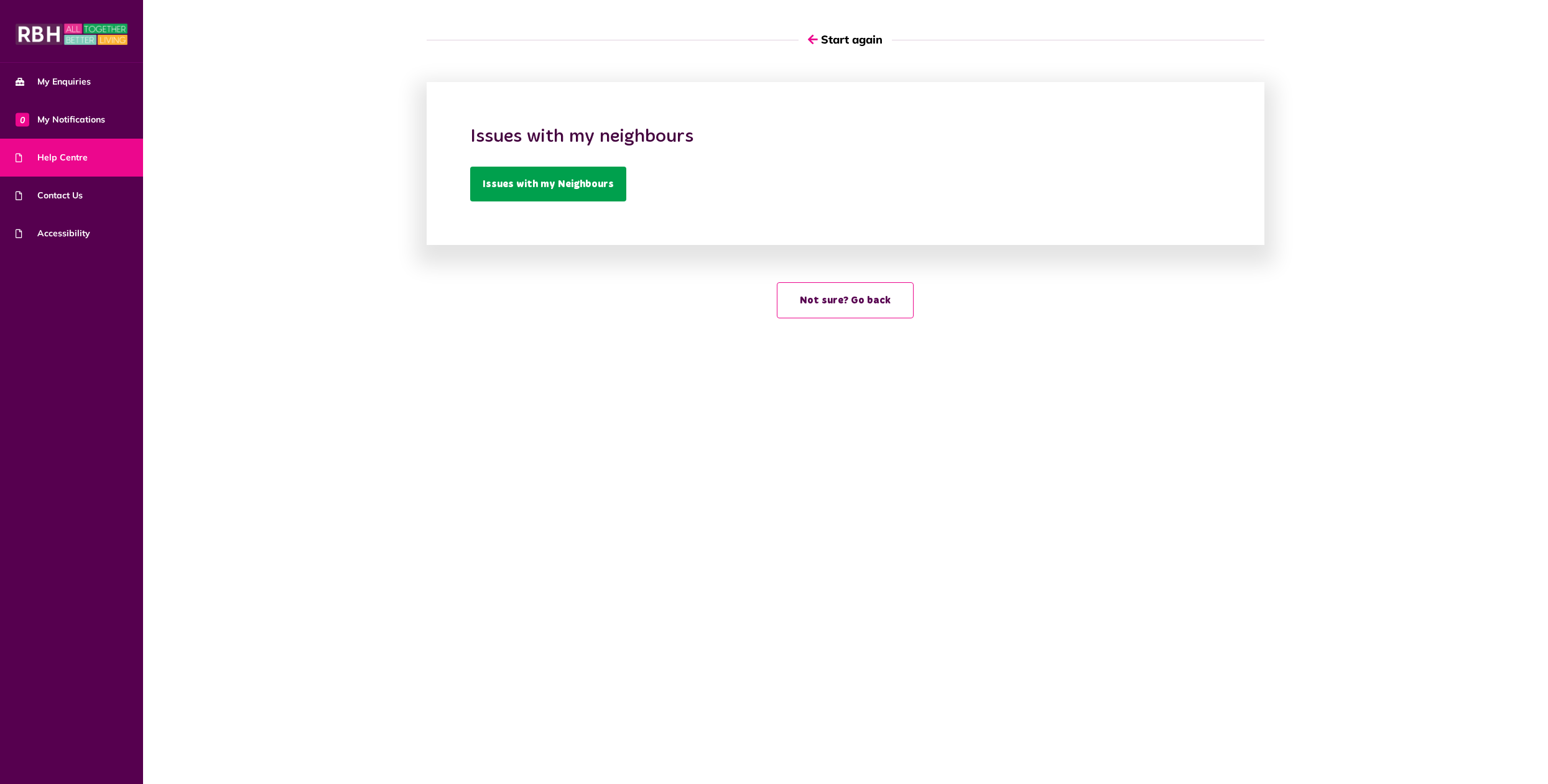
click at [524, 187] on link "Issues with my Neighbours" at bounding box center [548, 183] width 156 height 35
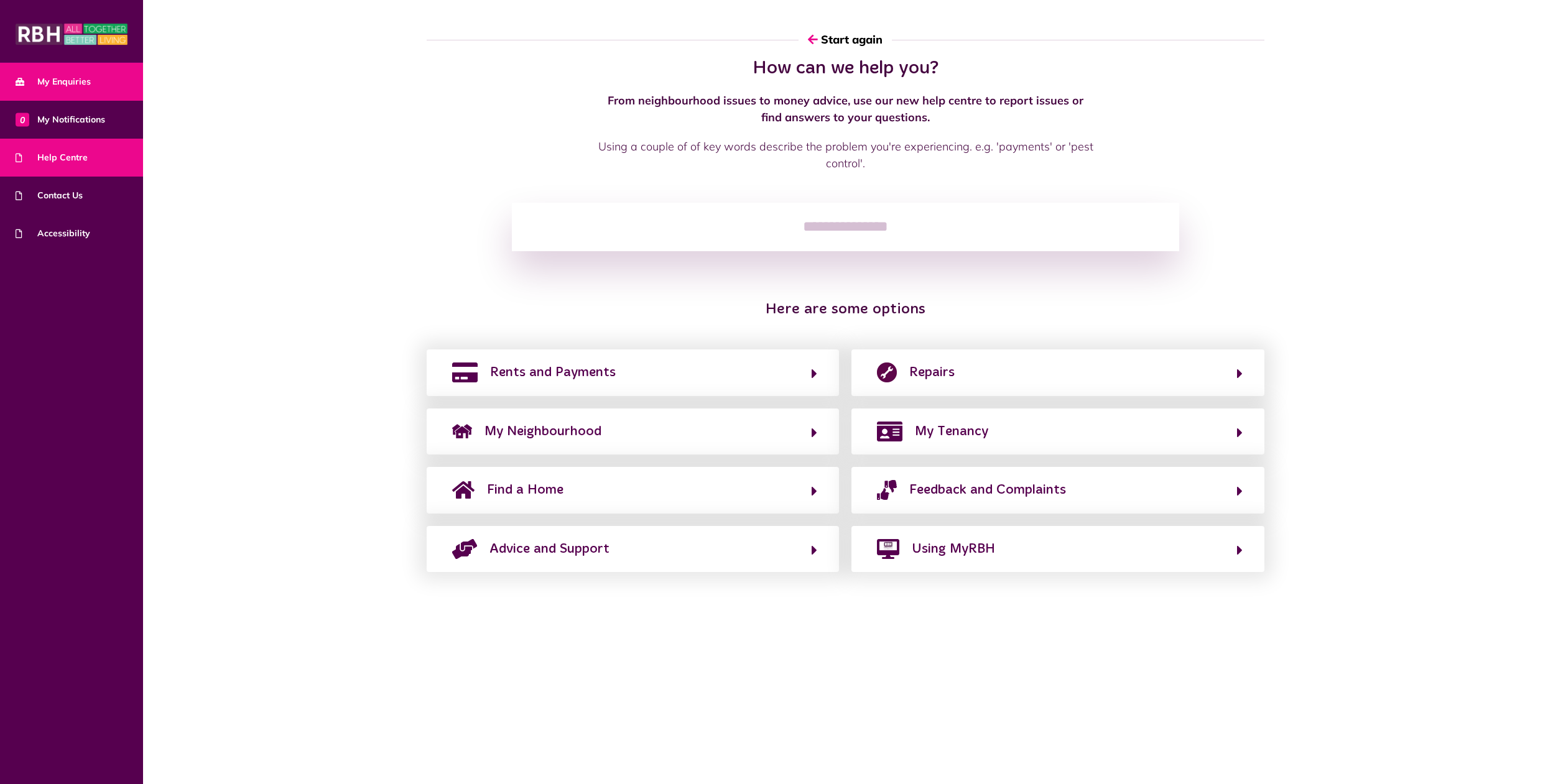
click at [68, 85] on span "My Enquiries" at bounding box center [53, 82] width 76 height 13
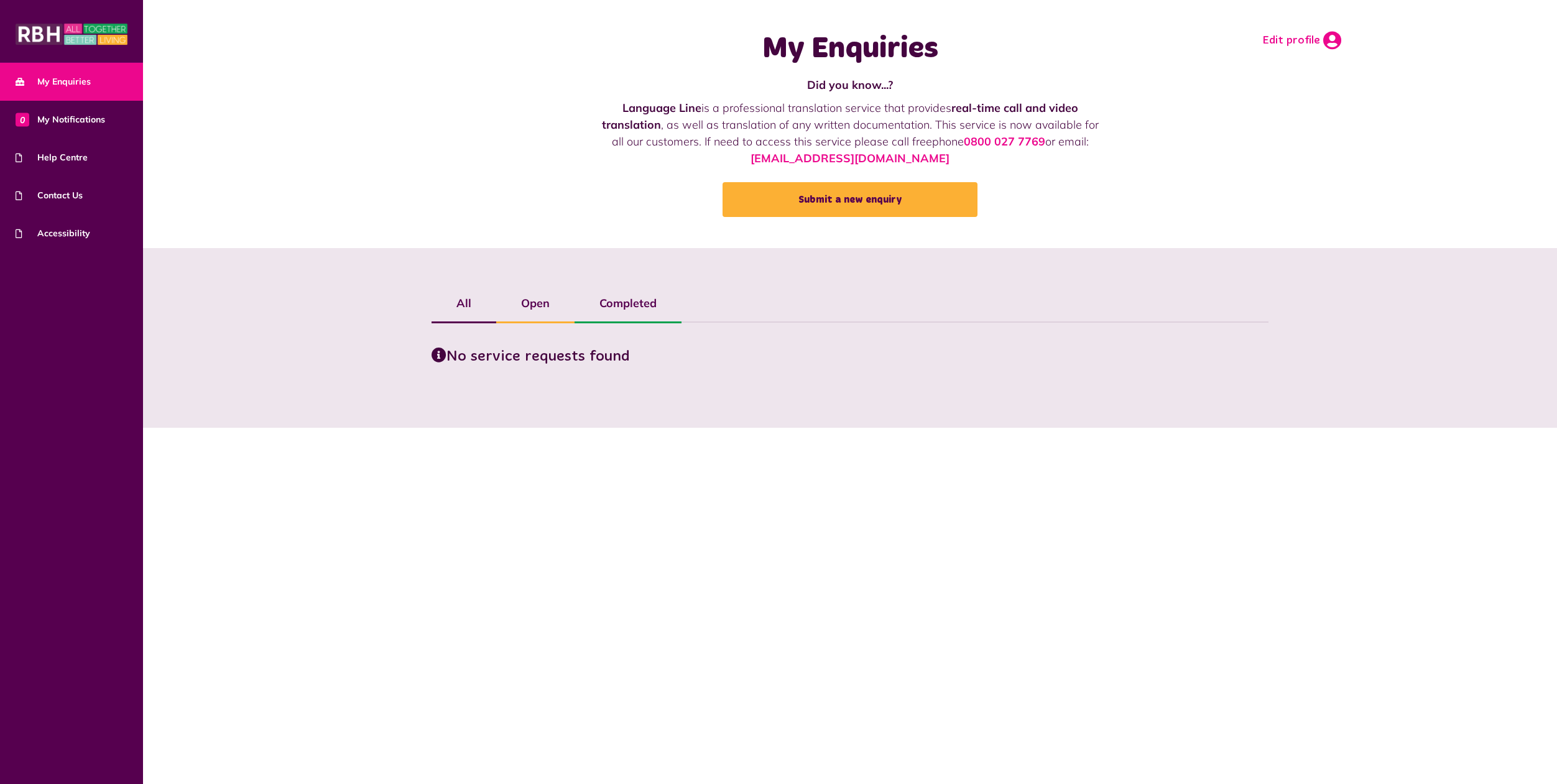
click at [1338, 41] on icon at bounding box center [1331, 41] width 18 height 19
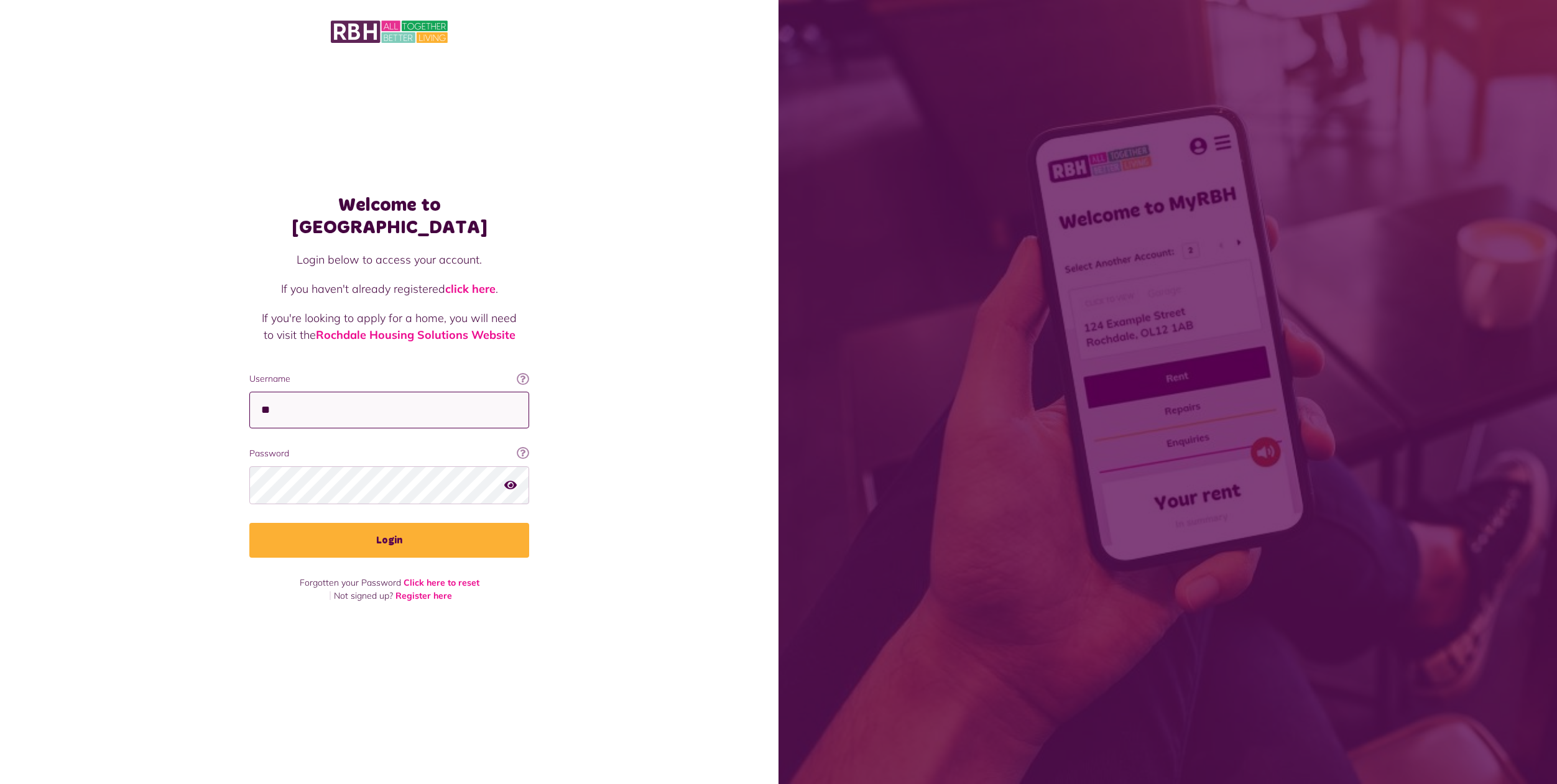
type input "*"
type input "**********"
click at [389, 530] on button "Login" at bounding box center [389, 539] width 280 height 35
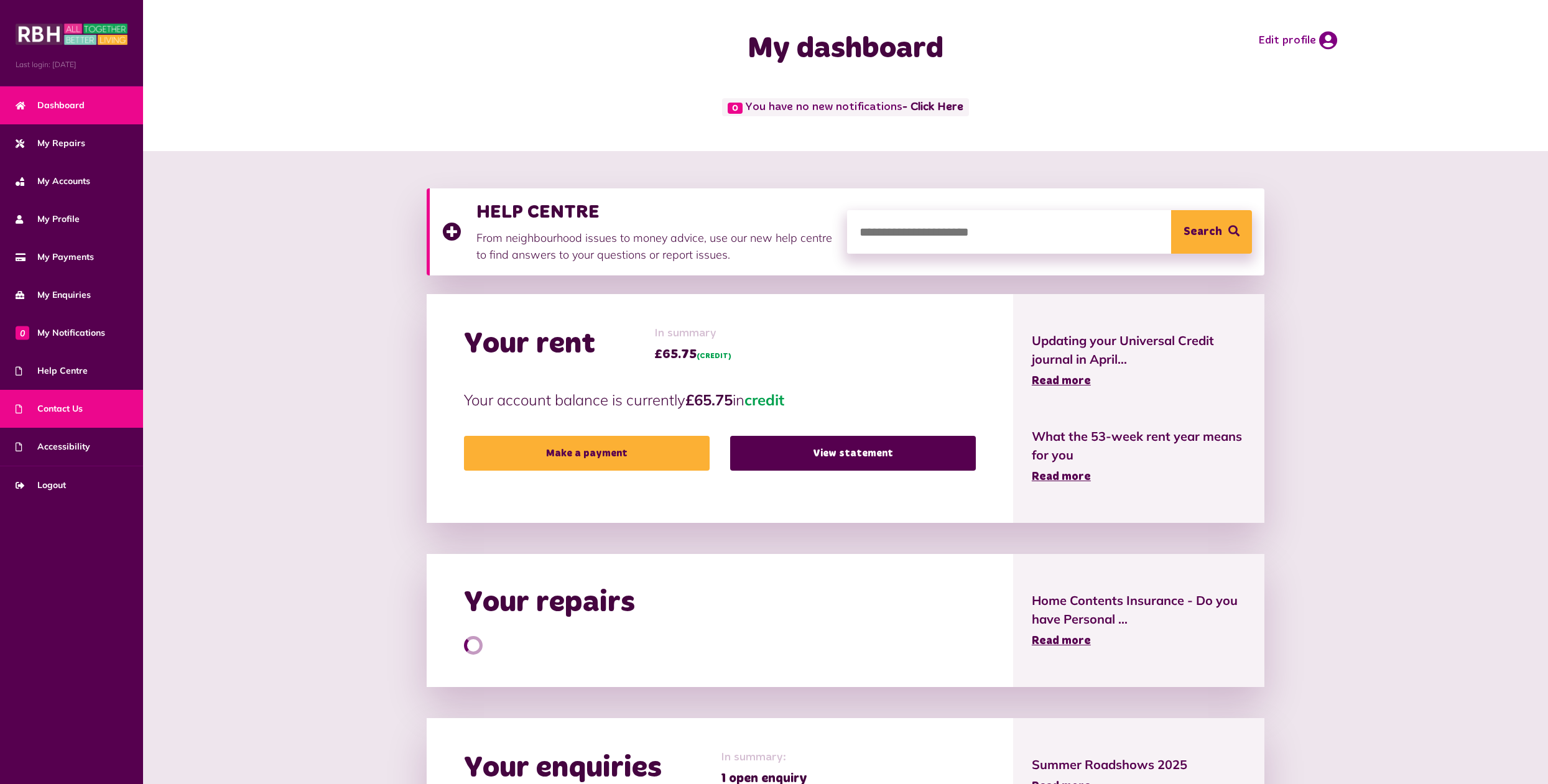
click at [59, 410] on span "Contact Us" at bounding box center [48, 409] width 67 height 13
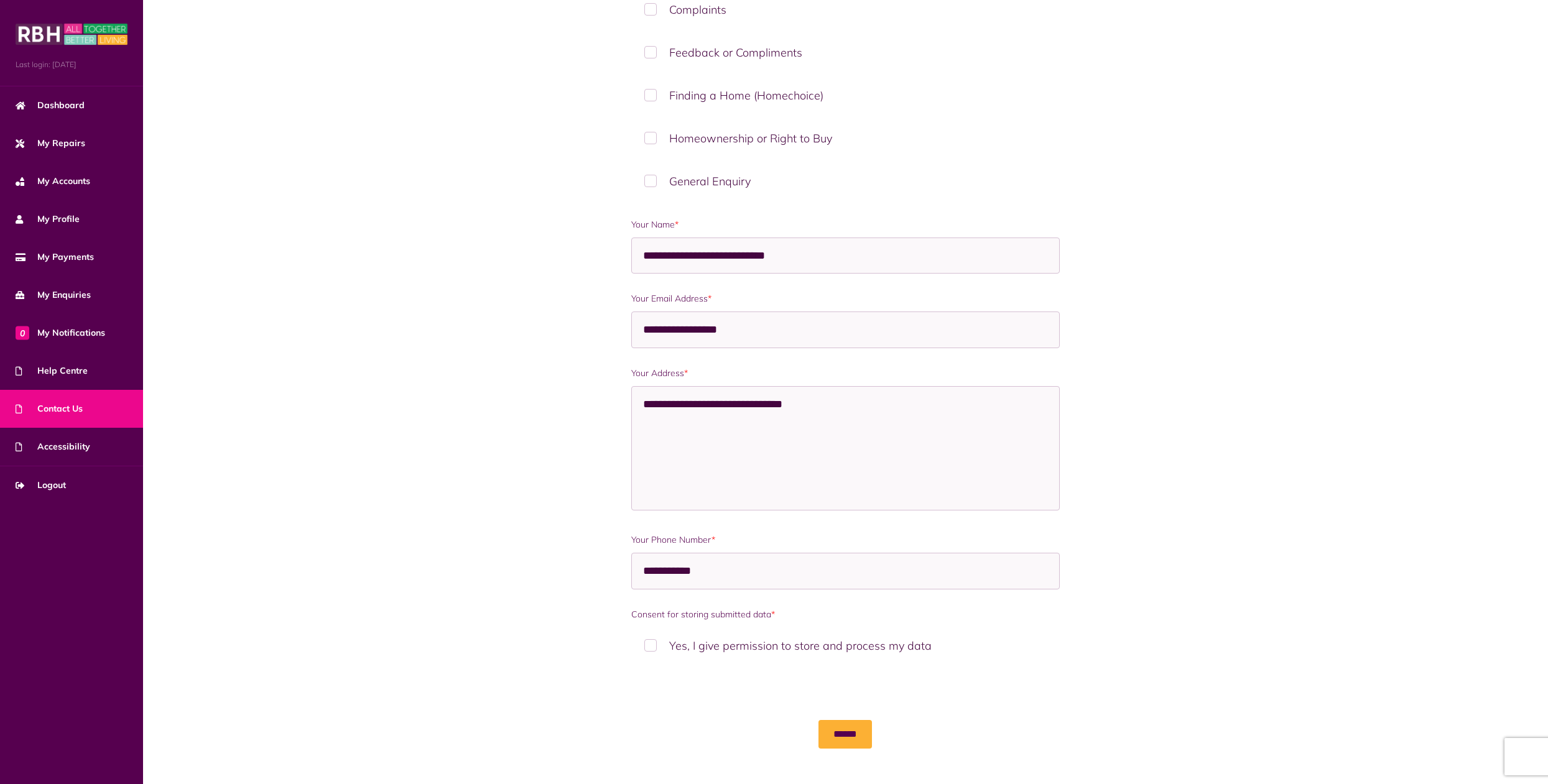
scroll to position [439, 0]
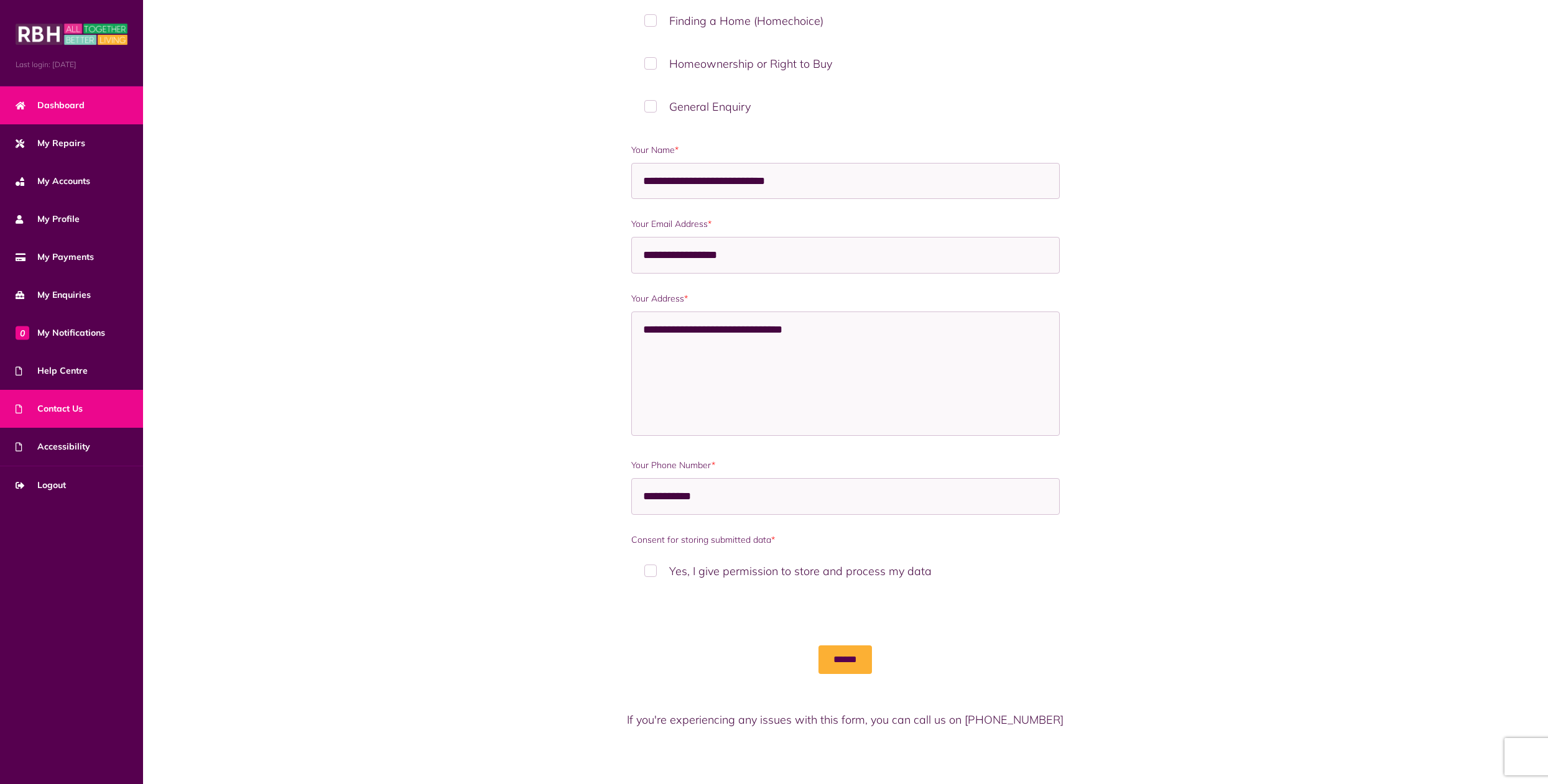
click at [57, 105] on span "Dashboard" at bounding box center [49, 106] width 69 height 13
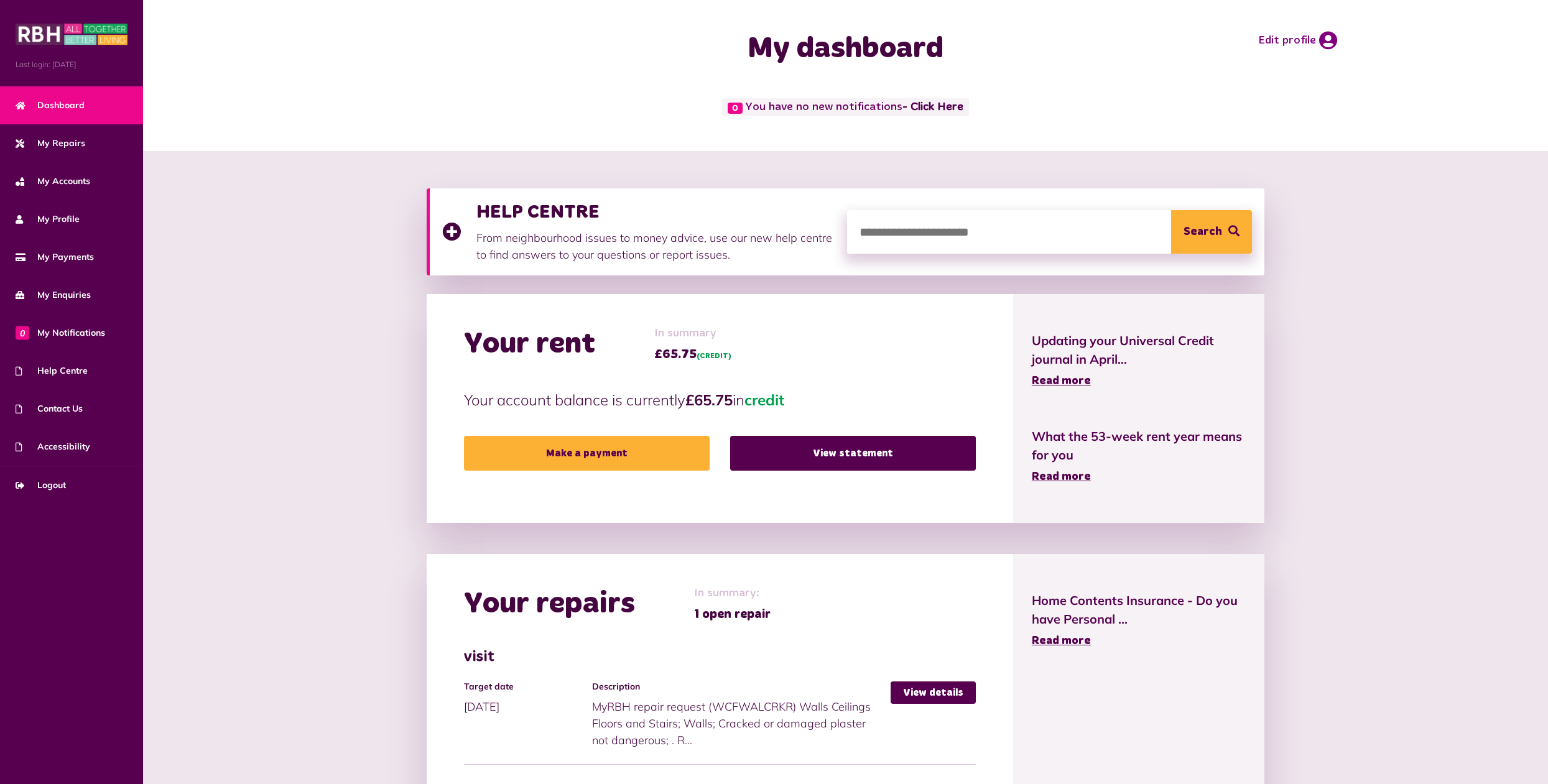
click at [1209, 240] on button "Search" at bounding box center [1212, 231] width 81 height 43
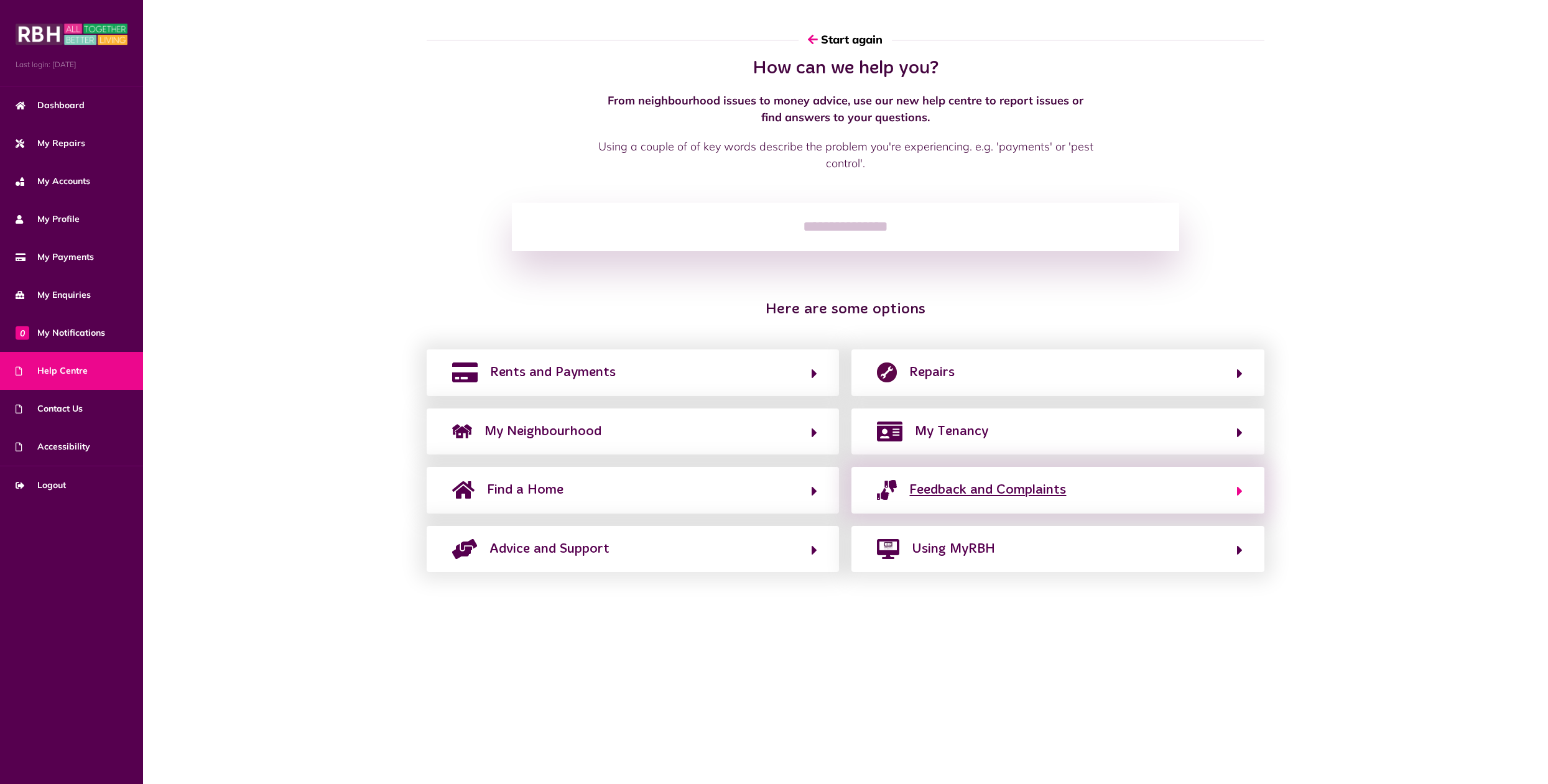
click at [1043, 491] on span "Feedback and Complaints" at bounding box center [988, 489] width 157 height 20
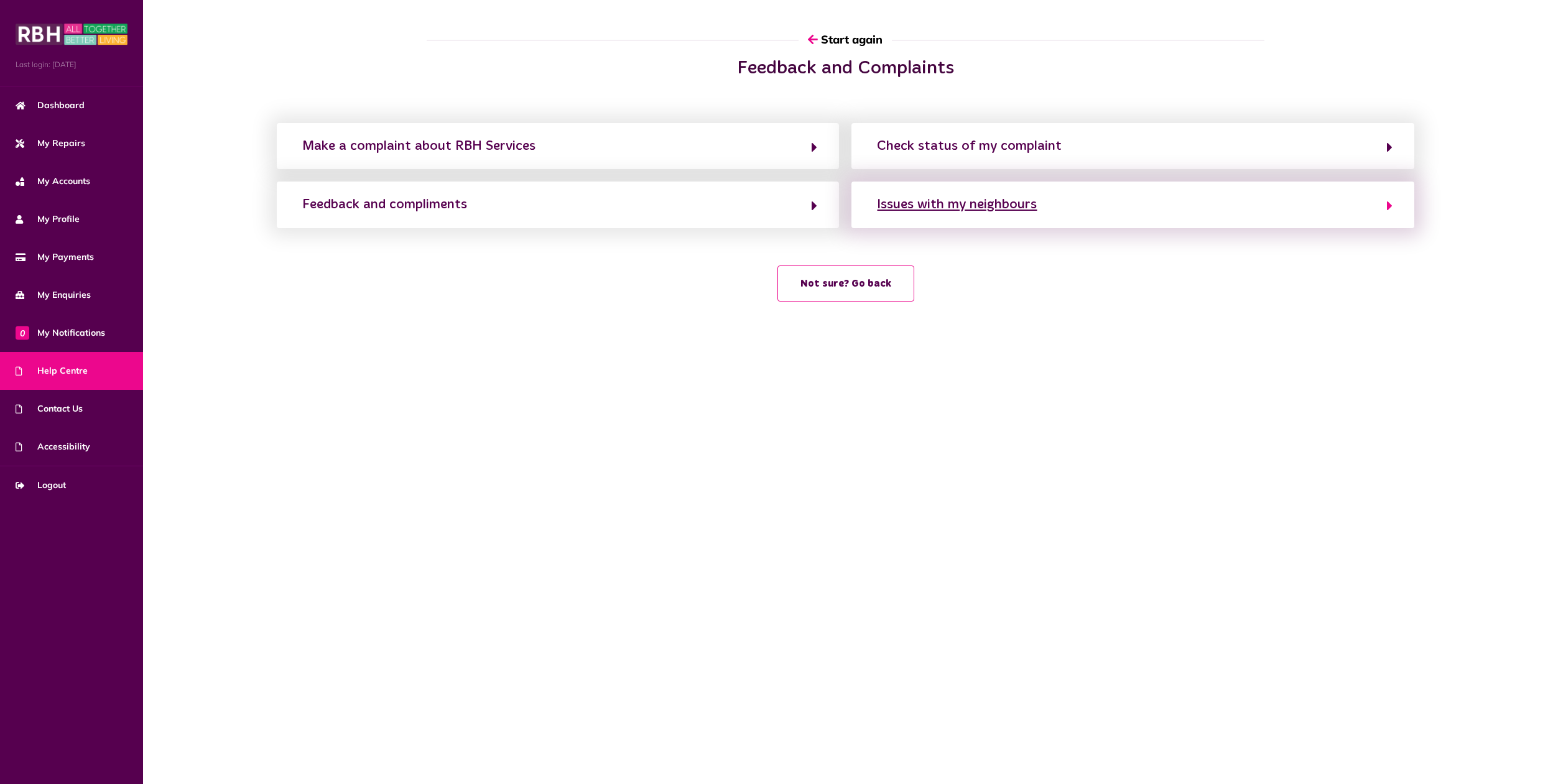
click at [994, 215] on button "Issues with my neighbours" at bounding box center [1133, 204] width 520 height 21
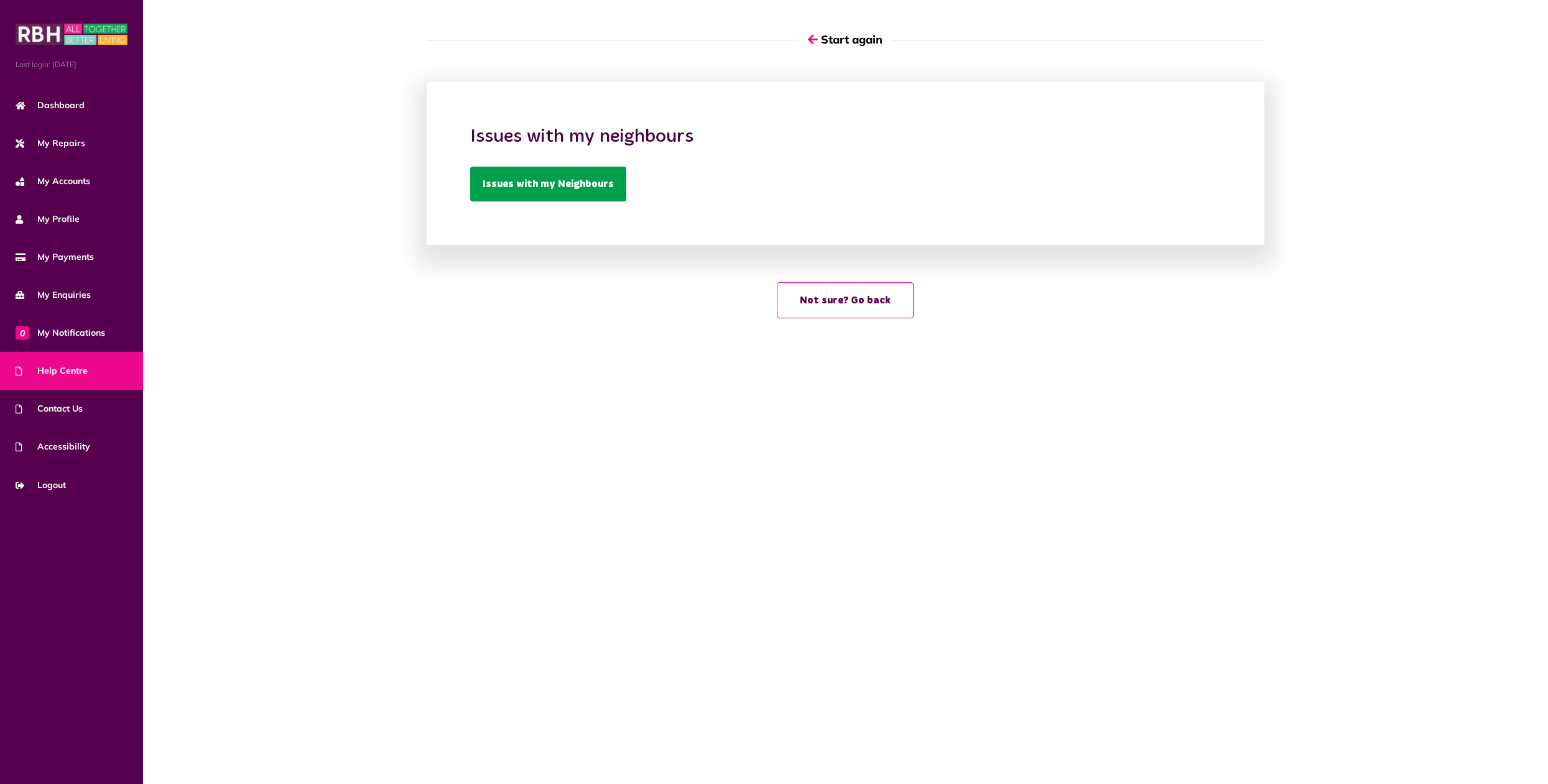
click at [542, 192] on link "Issues with my Neighbours" at bounding box center [548, 183] width 156 height 35
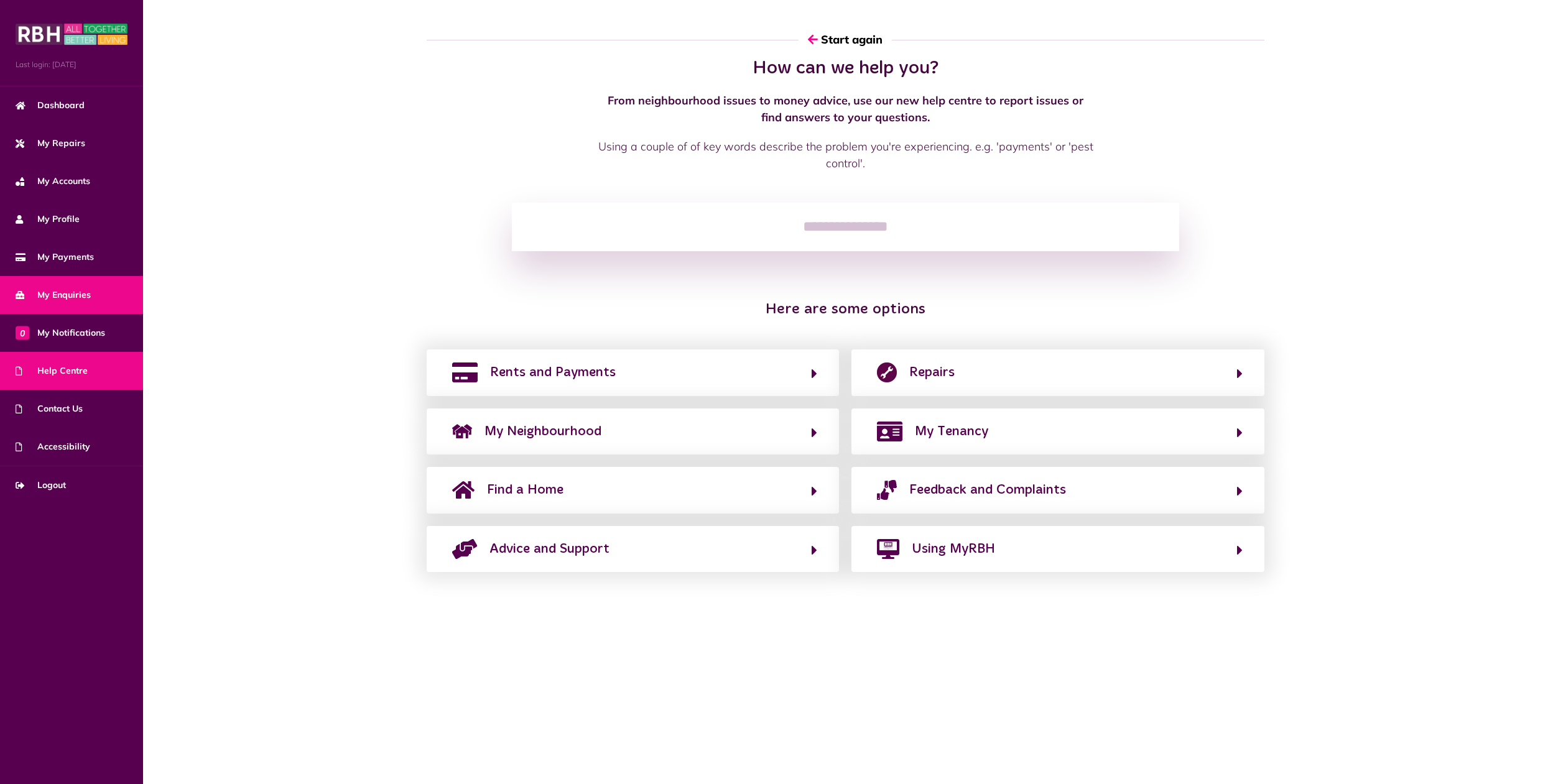
click at [63, 292] on span "My Enquiries" at bounding box center [53, 295] width 76 height 13
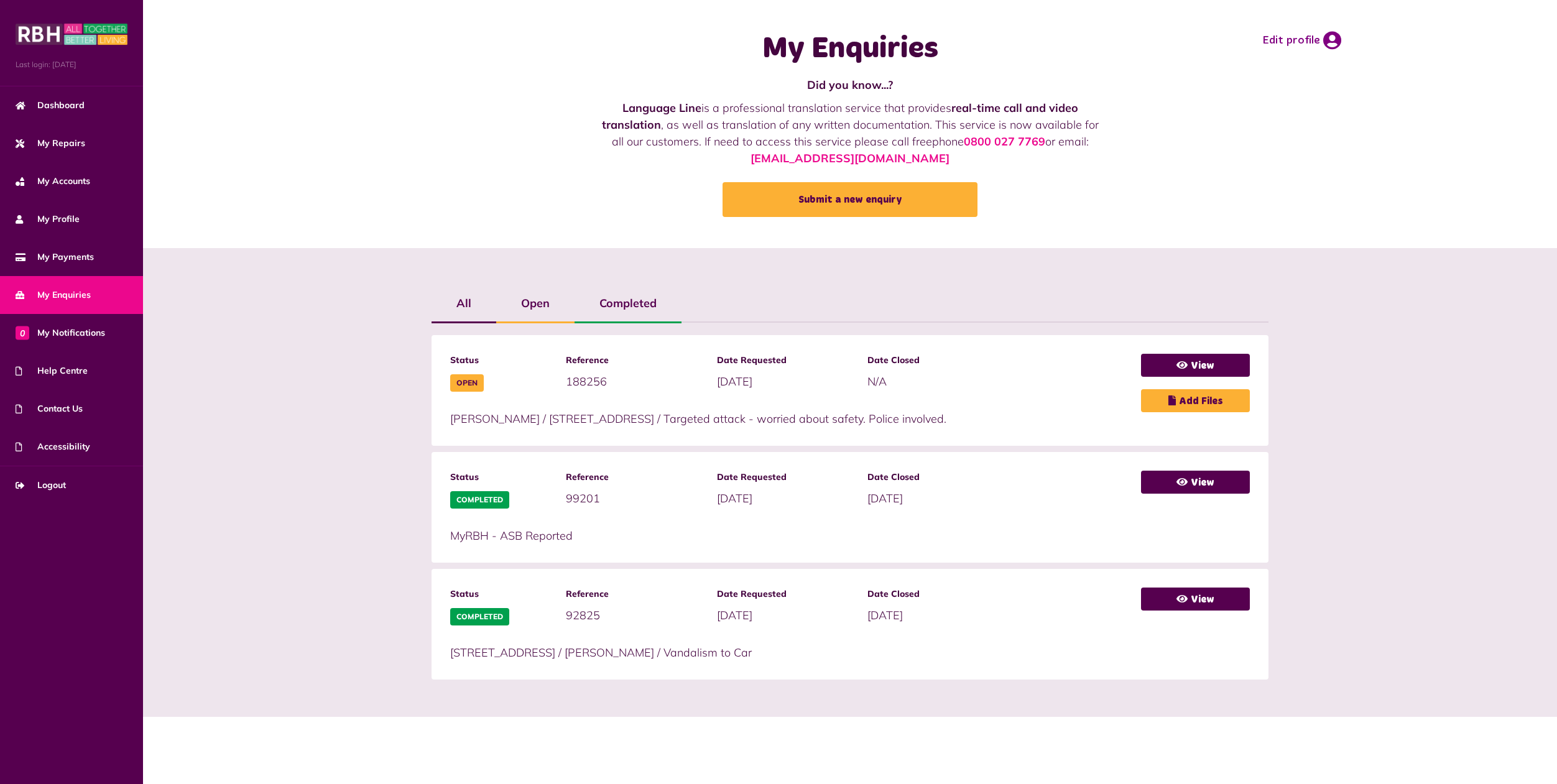
click at [628, 303] on label "Completed" at bounding box center [627, 303] width 107 height 36
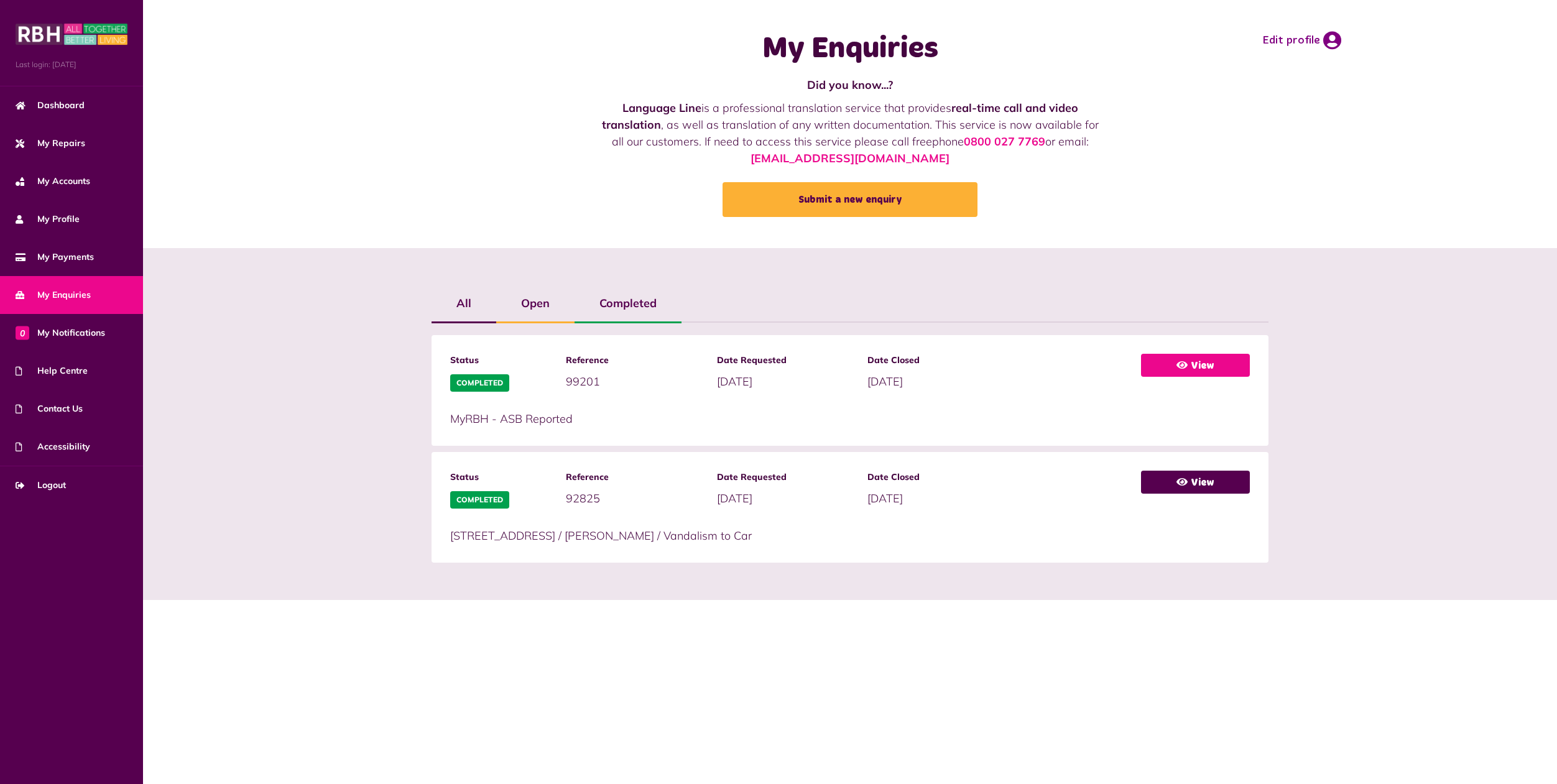
click at [1202, 368] on link "View" at bounding box center [1195, 365] width 109 height 23
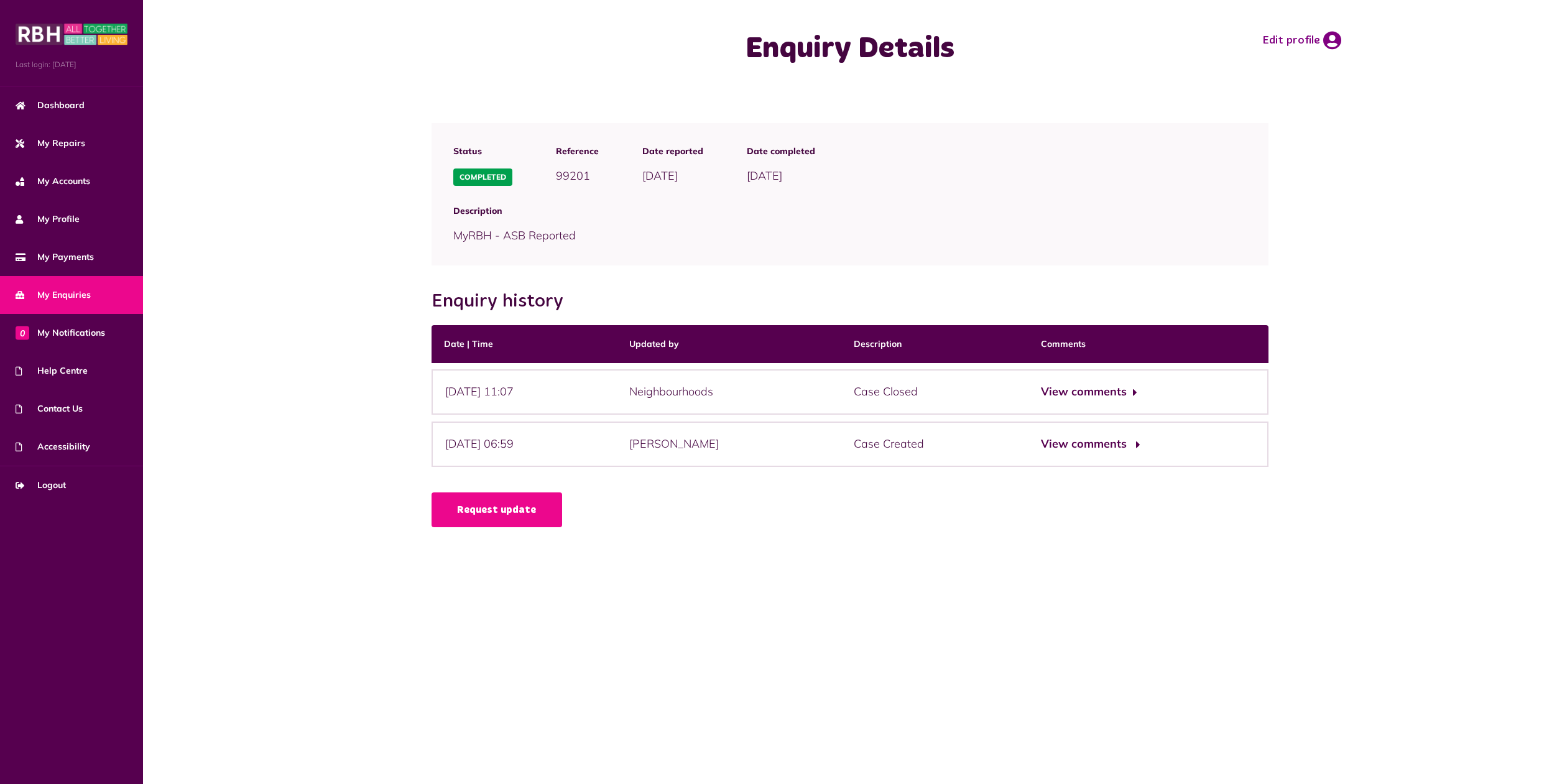
click at [1121, 437] on button "View comments" at bounding box center [1089, 444] width 96 height 18
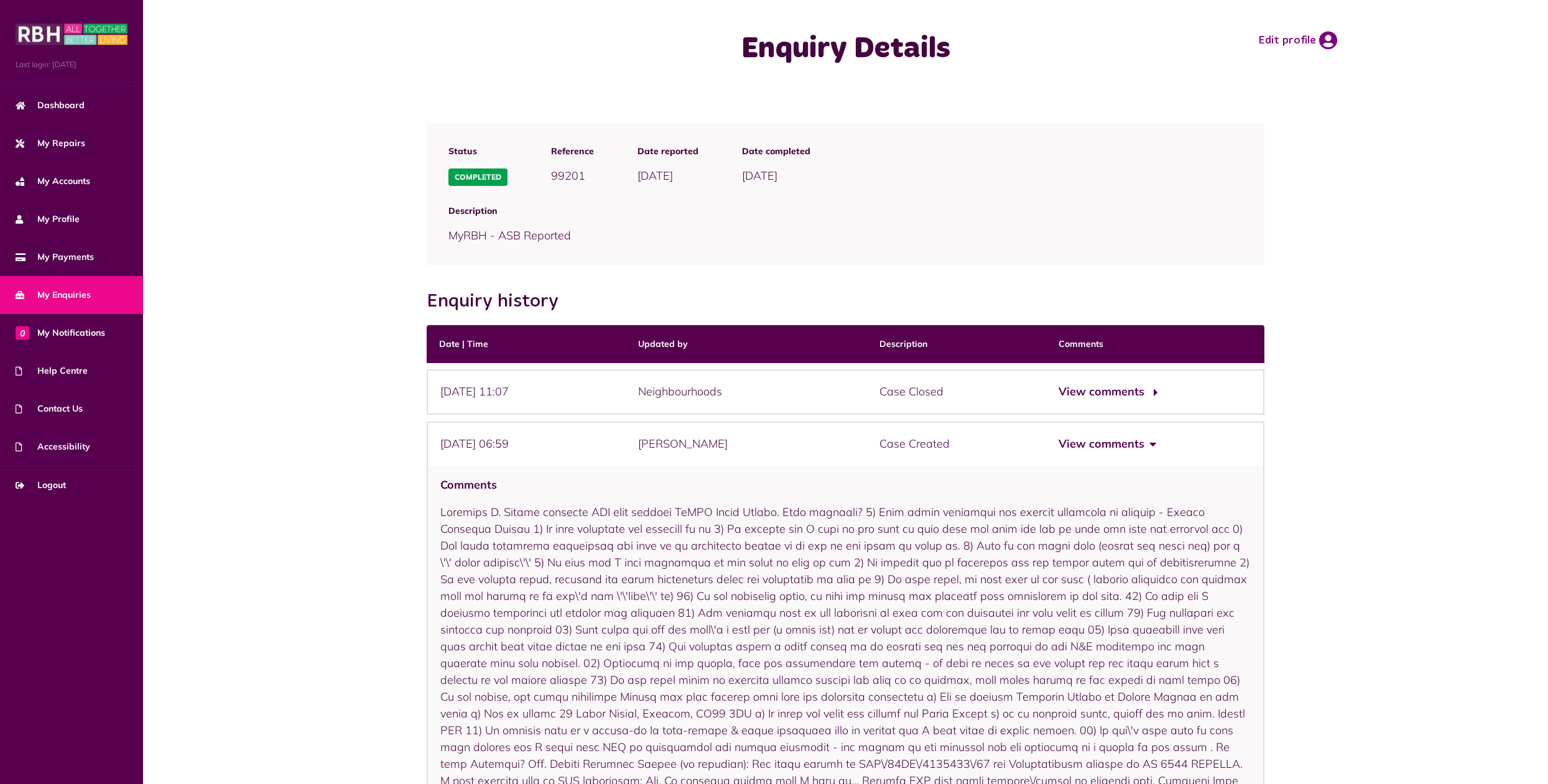
click at [1124, 390] on button "View comments" at bounding box center [1107, 391] width 96 height 18
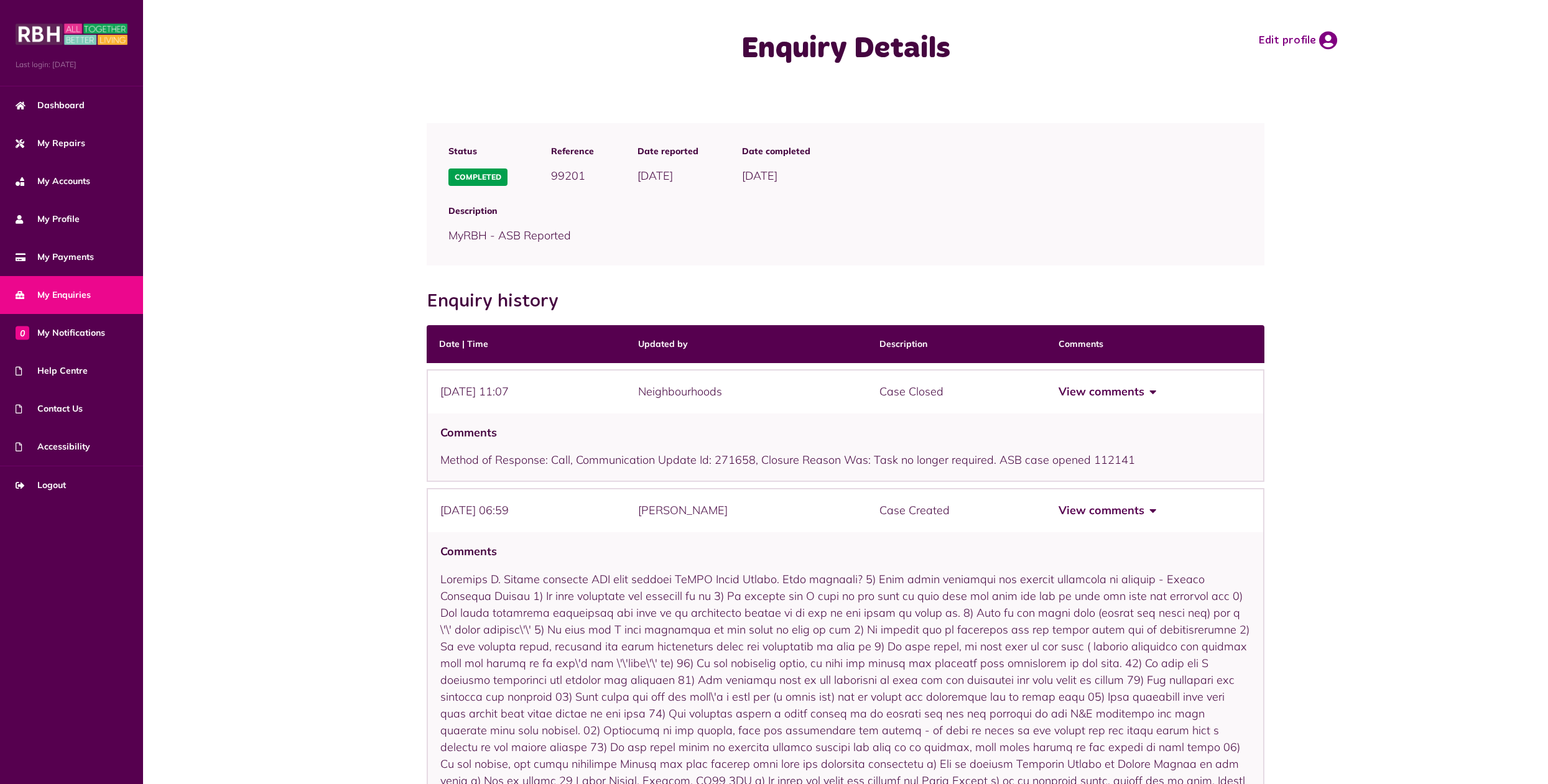
click at [1124, 390] on button "View comments" at bounding box center [1107, 391] width 96 height 18
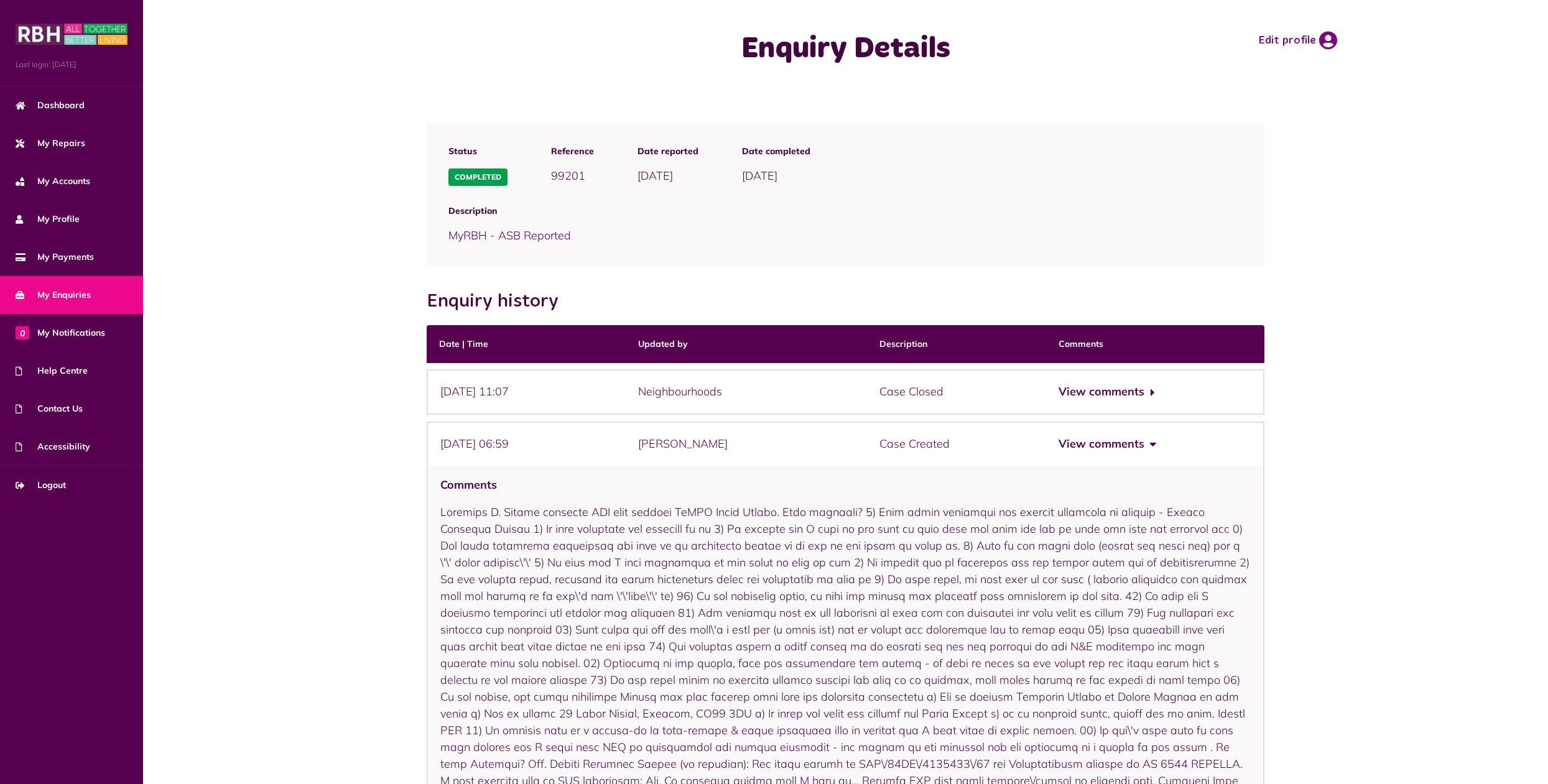
click at [64, 305] on link "My Enquiries" at bounding box center [71, 295] width 143 height 38
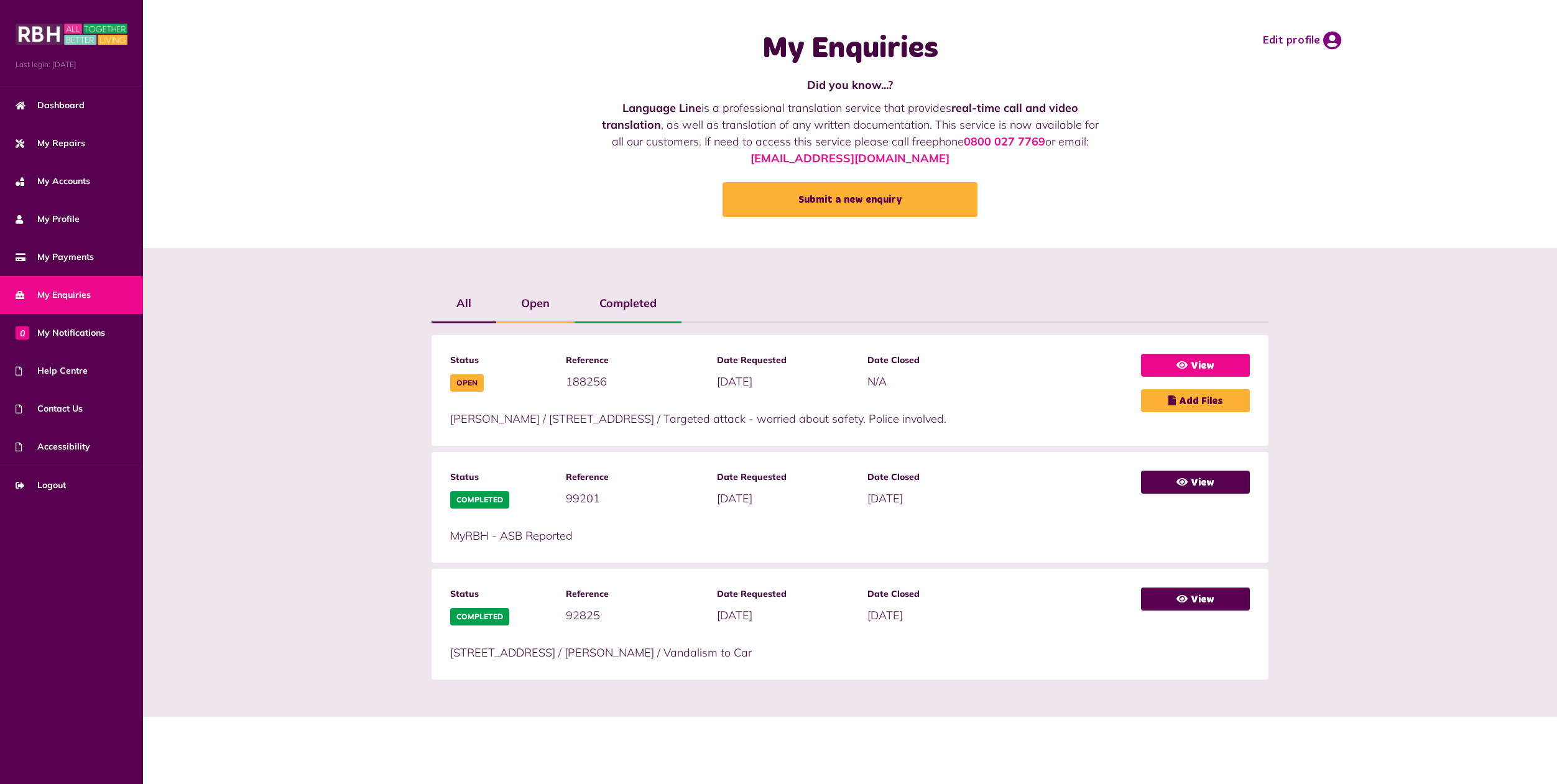
click at [1210, 356] on link "View" at bounding box center [1195, 365] width 109 height 23
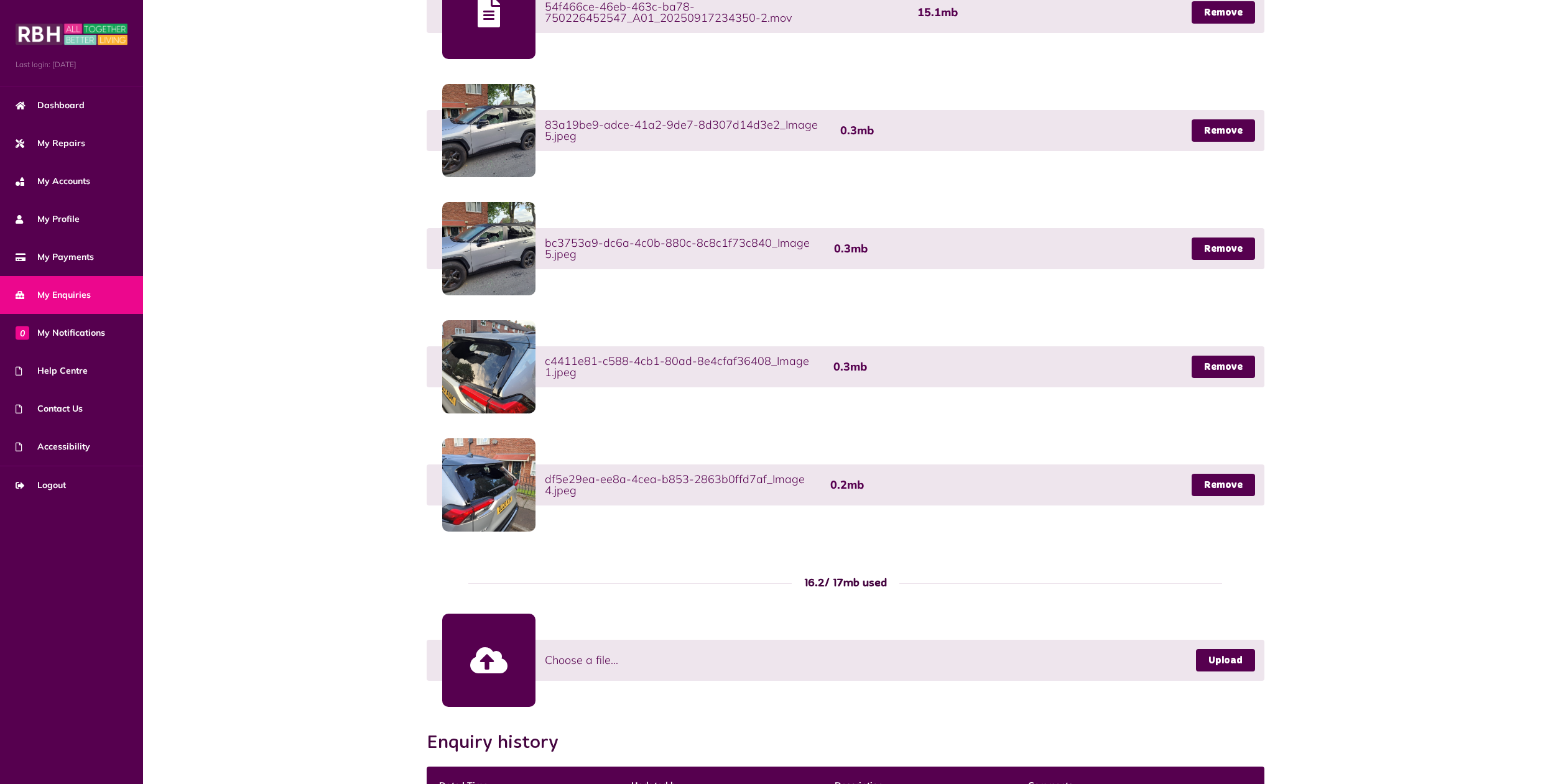
scroll to position [574, 0]
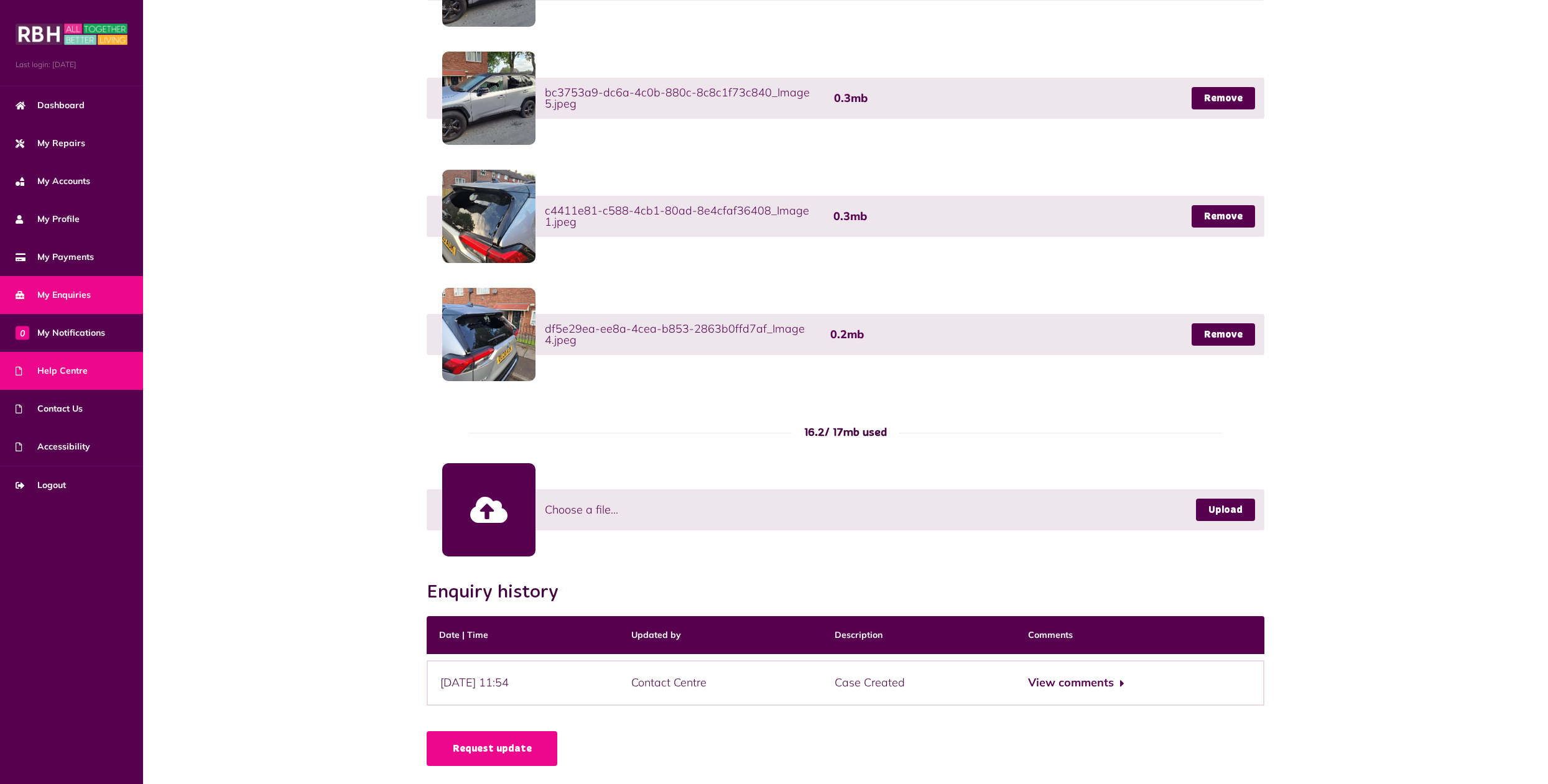
click at [70, 366] on span "Help Centre" at bounding box center [51, 371] width 72 height 13
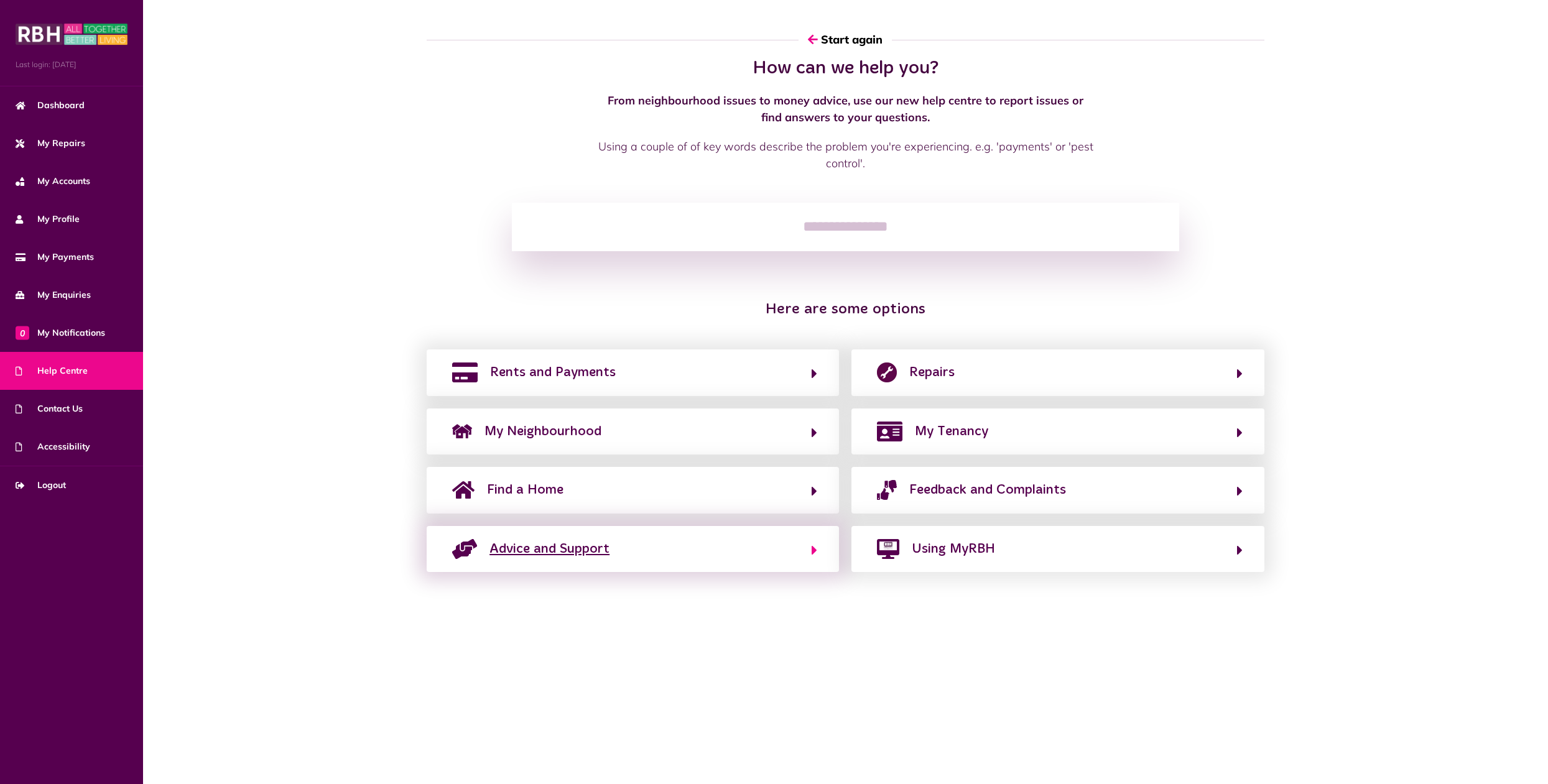
click at [558, 553] on span "Advice and Support" at bounding box center [549, 549] width 120 height 20
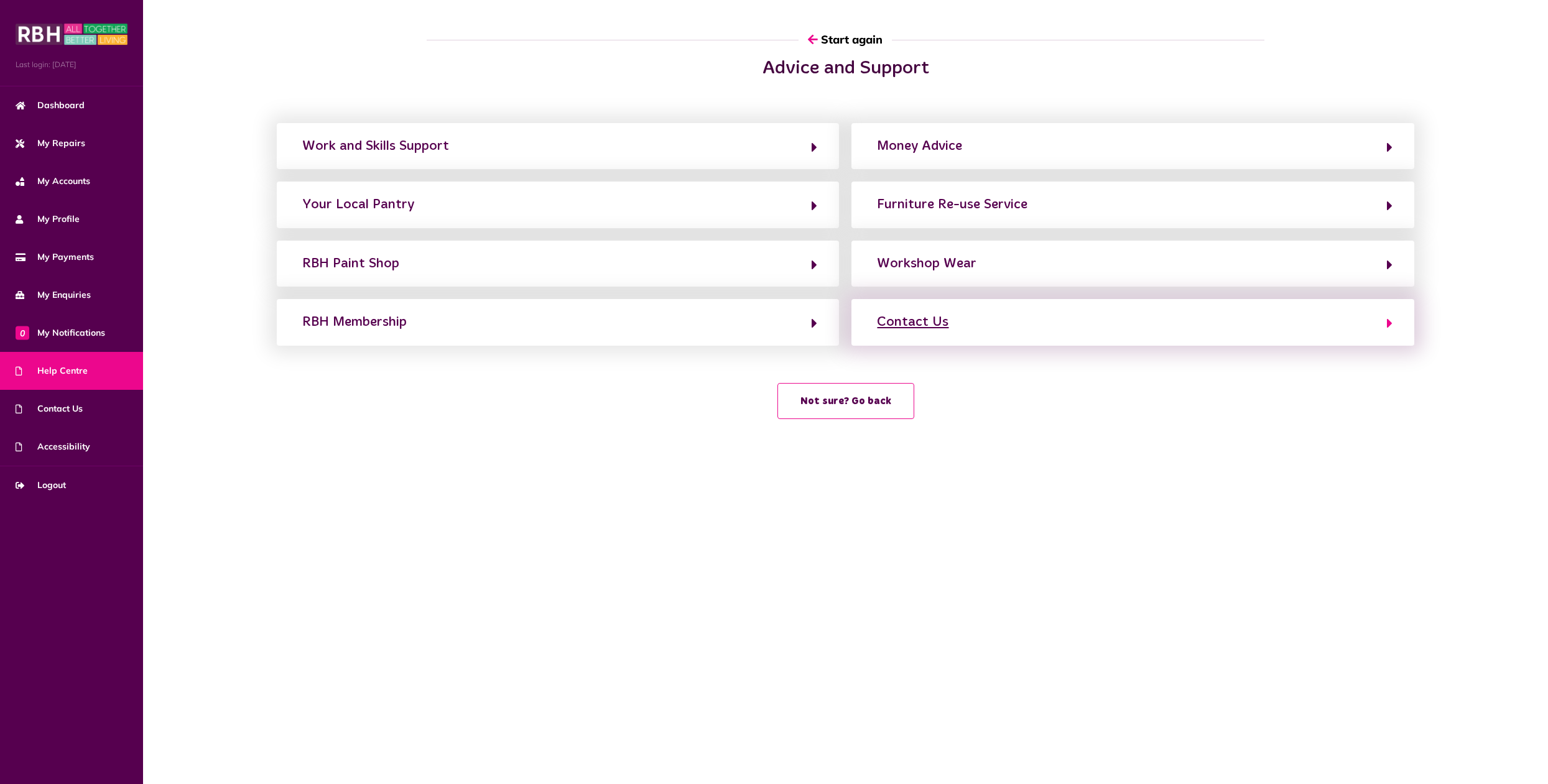
click at [939, 328] on div "Contact Us" at bounding box center [913, 321] width 72 height 20
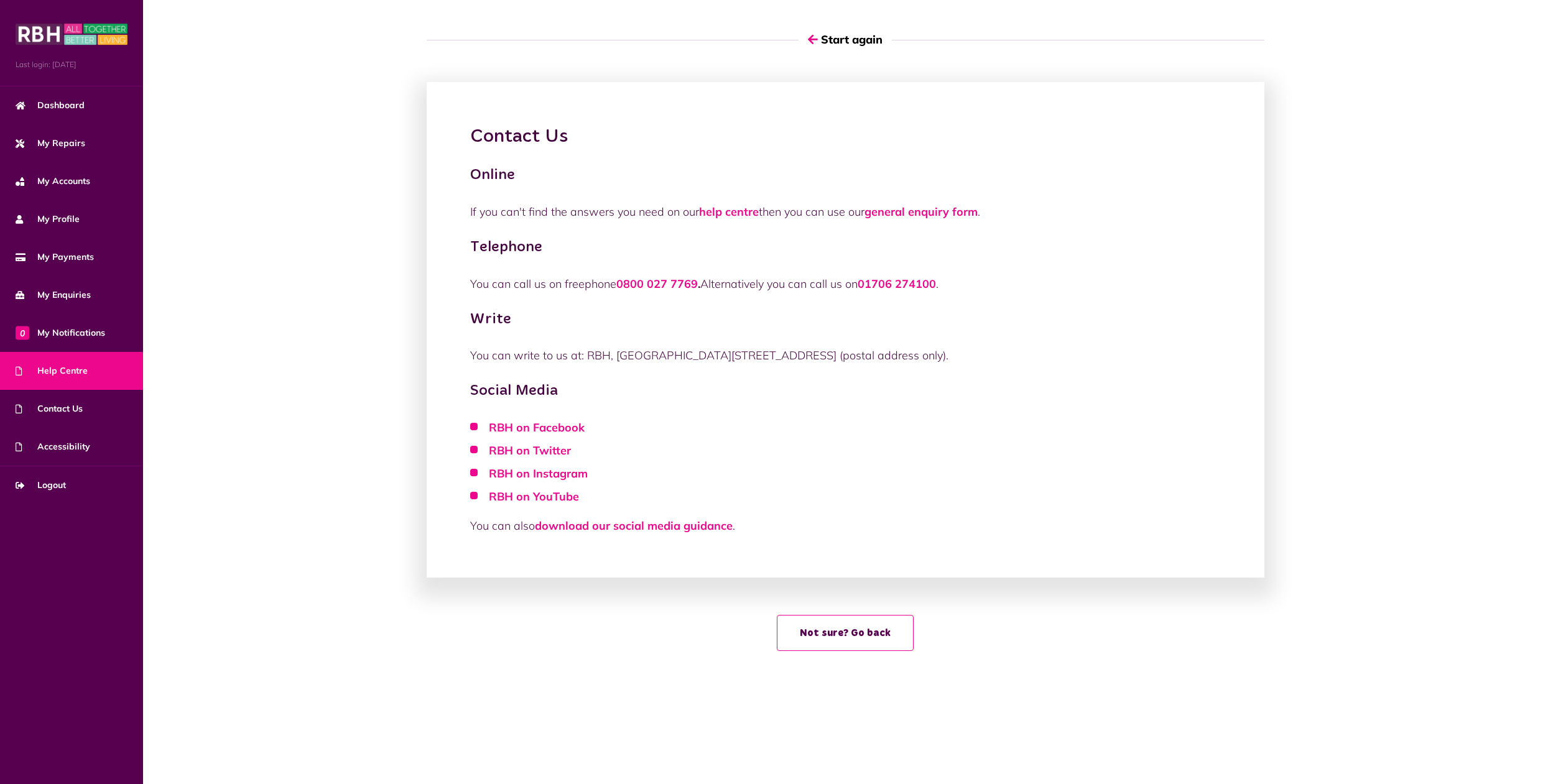
click at [59, 377] on span "Help Centre" at bounding box center [51, 371] width 72 height 13
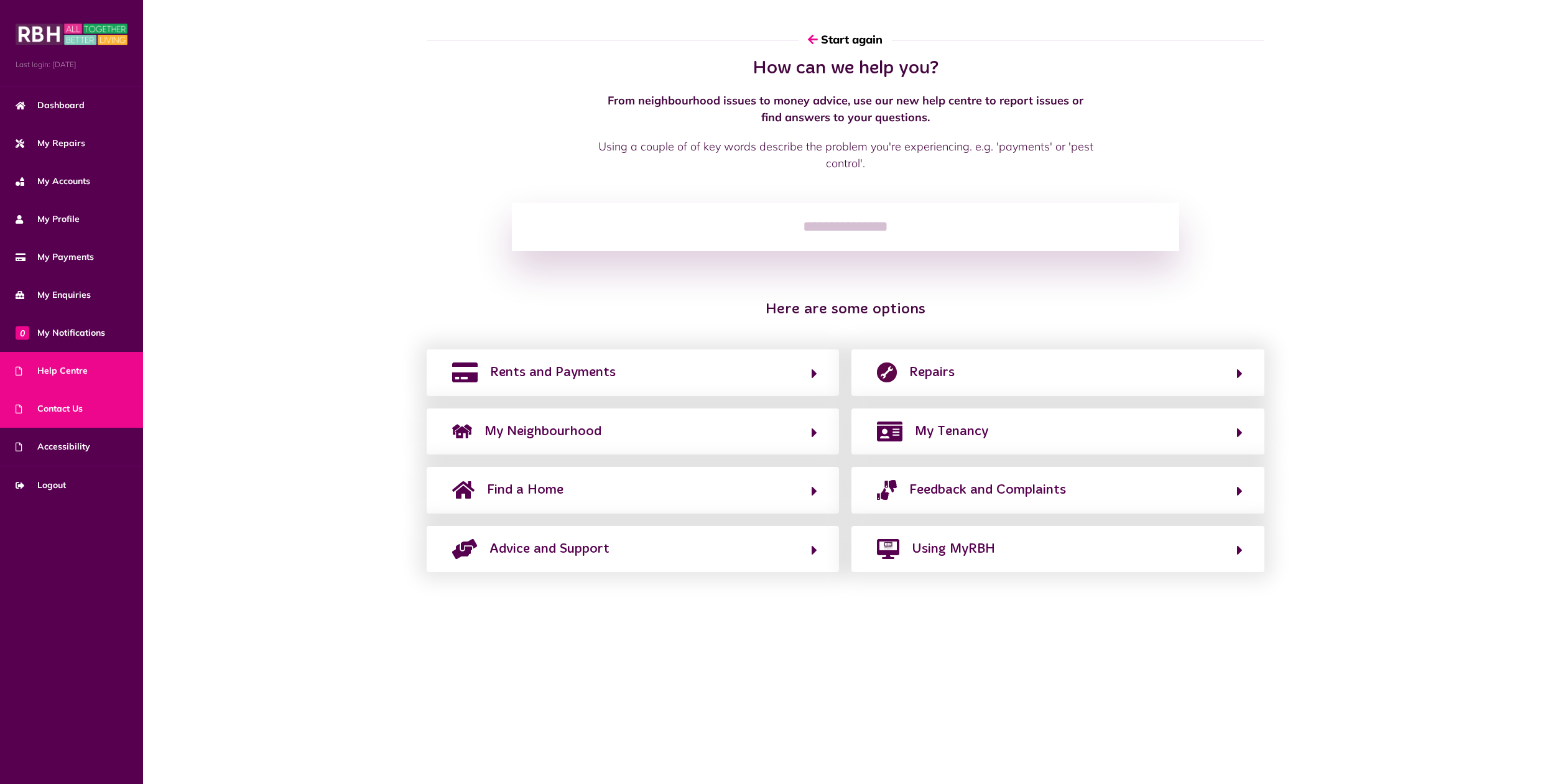
click at [63, 410] on span "Contact Us" at bounding box center [48, 409] width 67 height 13
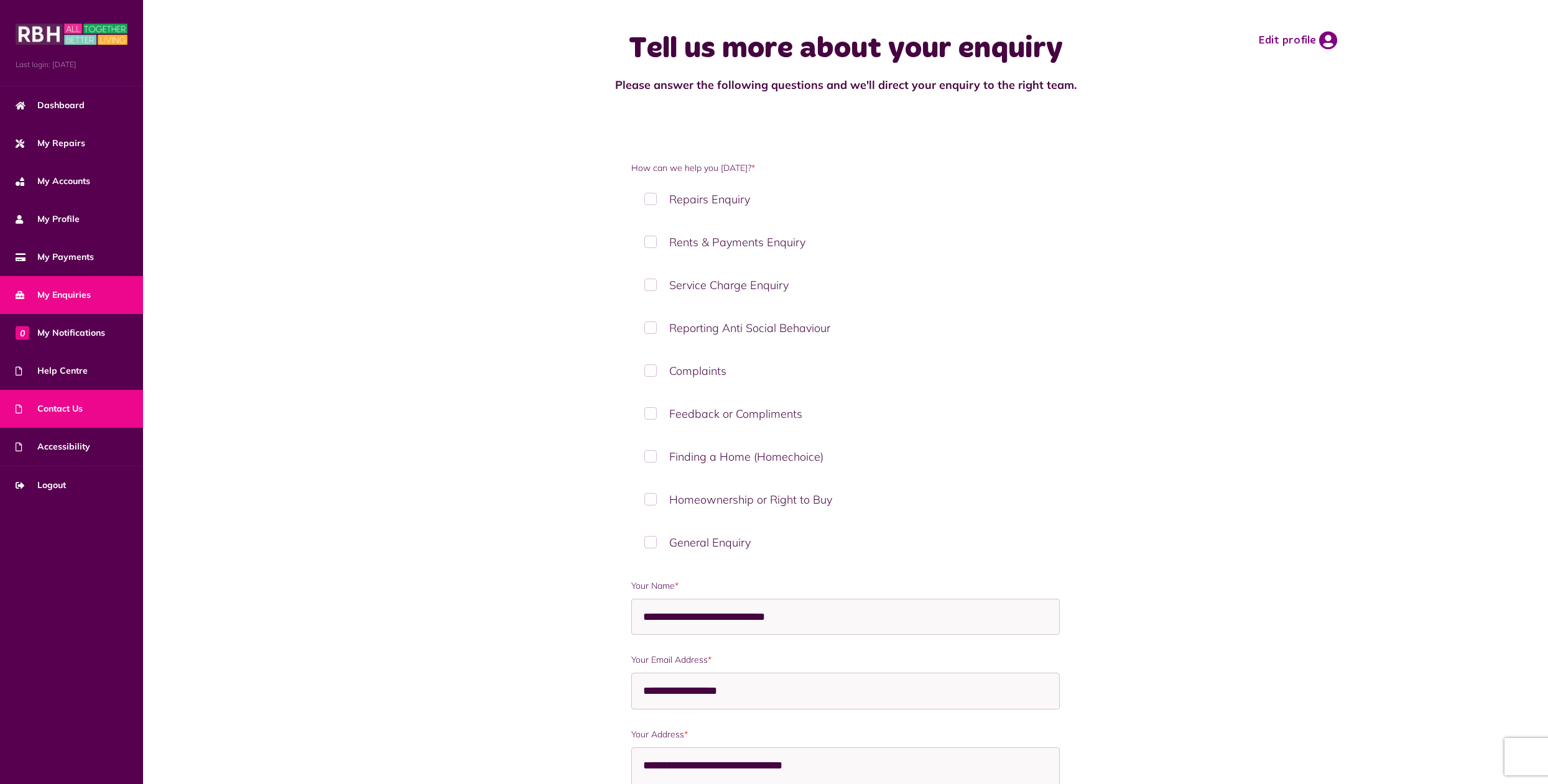
click at [60, 290] on span "My Enquiries" at bounding box center [53, 295] width 76 height 13
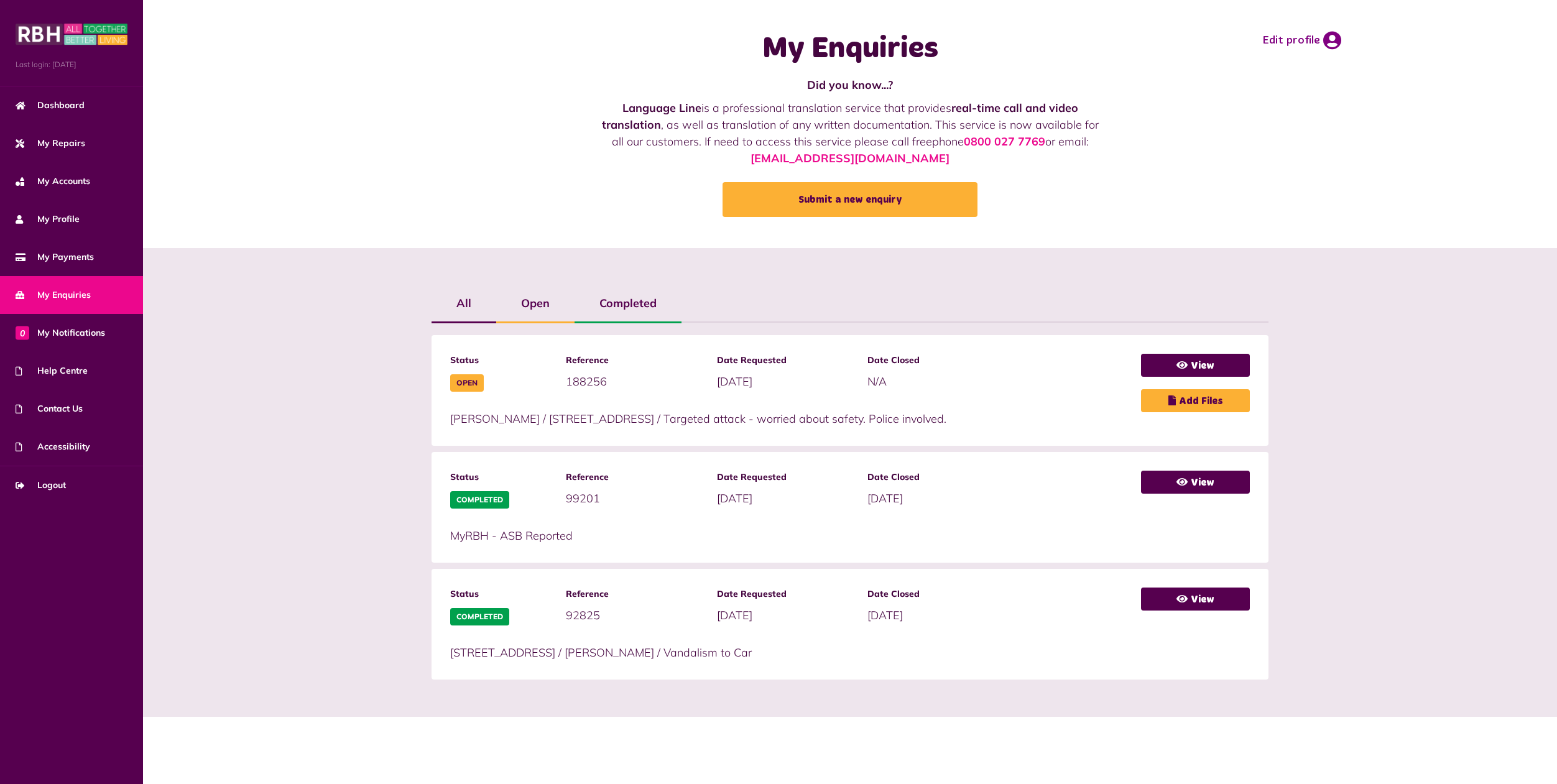
drag, startPoint x: 566, startPoint y: 377, endPoint x: 607, endPoint y: 379, distance: 41.0
click at [607, 379] on div "Reference 188256" at bounding box center [635, 372] width 138 height 38
copy span "188256"
